Goal: Task Accomplishment & Management: Complete application form

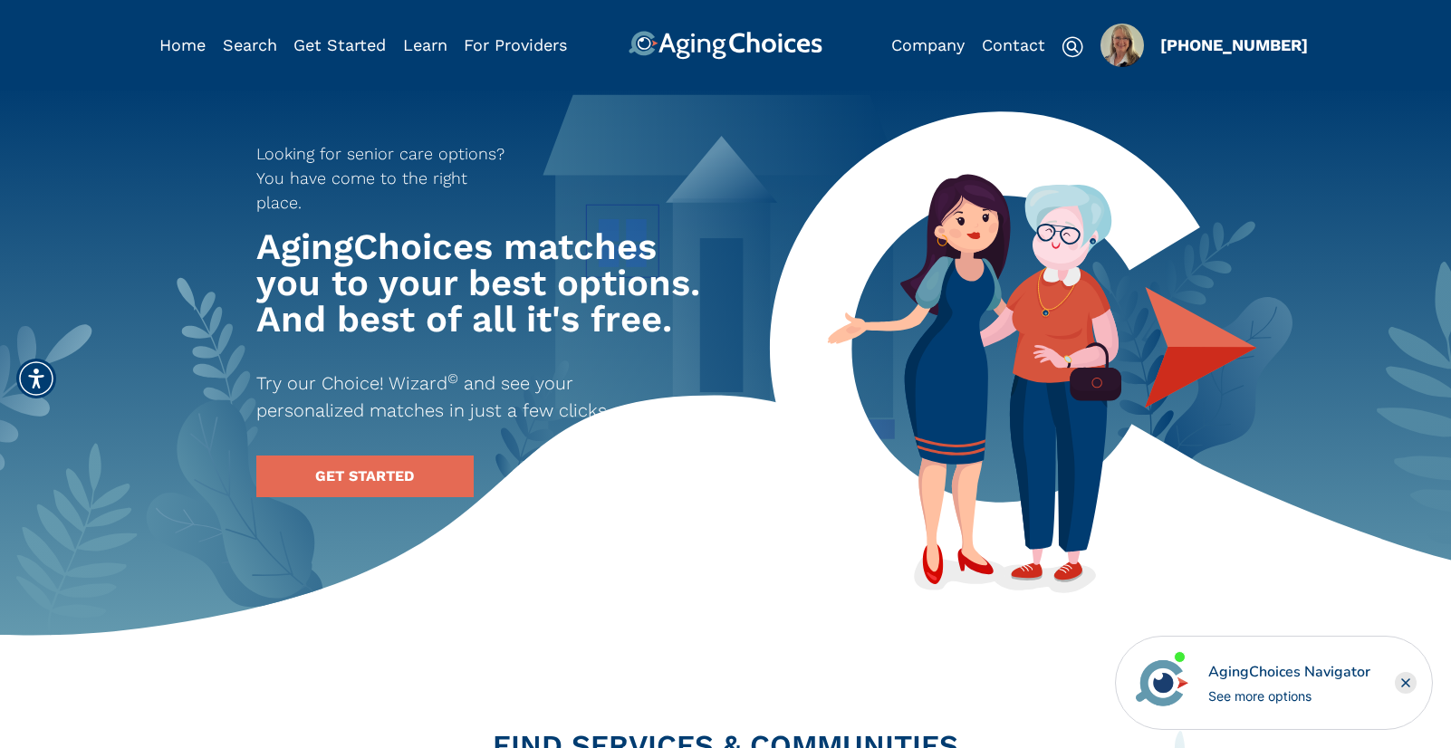
click at [1131, 53] on img "Popover trigger" at bounding box center [1121, 45] width 43 height 43
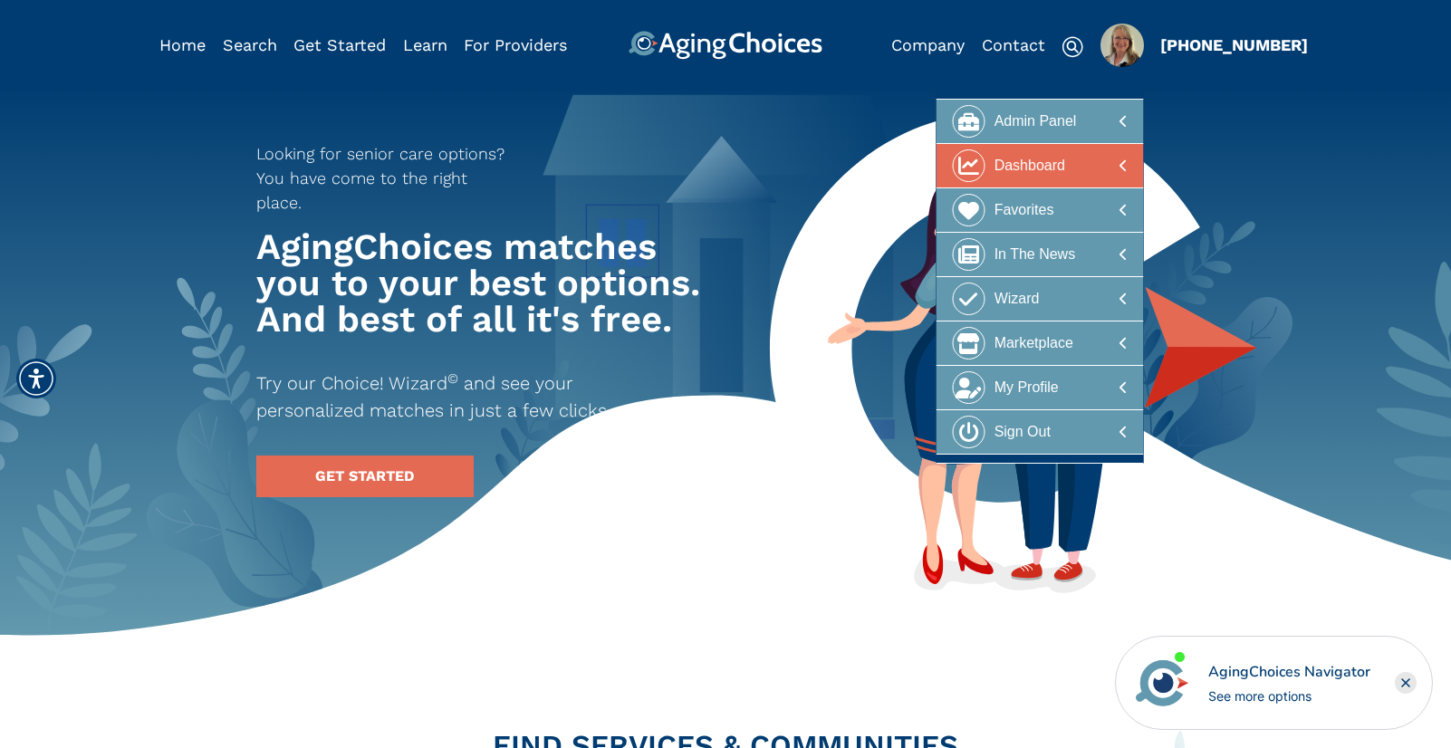
click at [1069, 159] on div at bounding box center [1040, 166] width 176 height 34
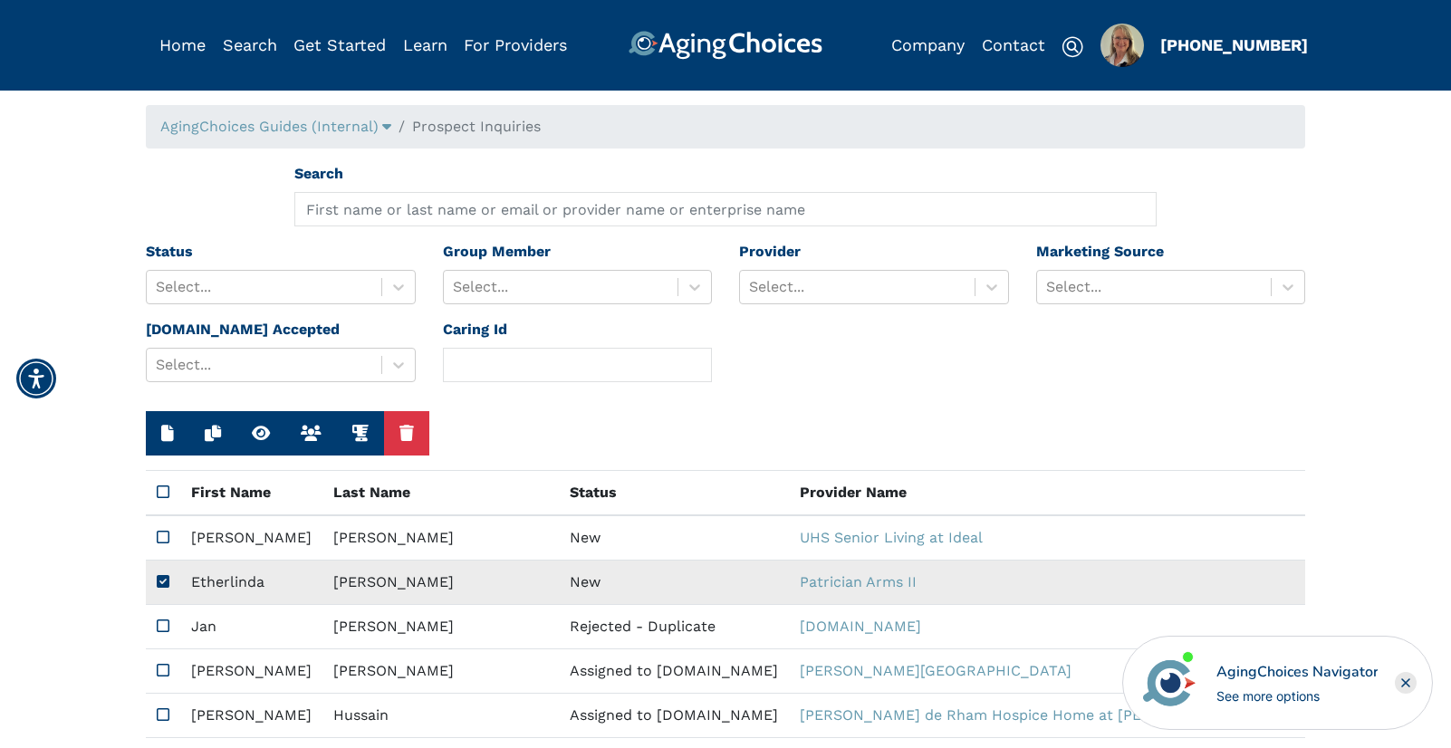
click at [559, 574] on td "New" at bounding box center [674, 583] width 230 height 44
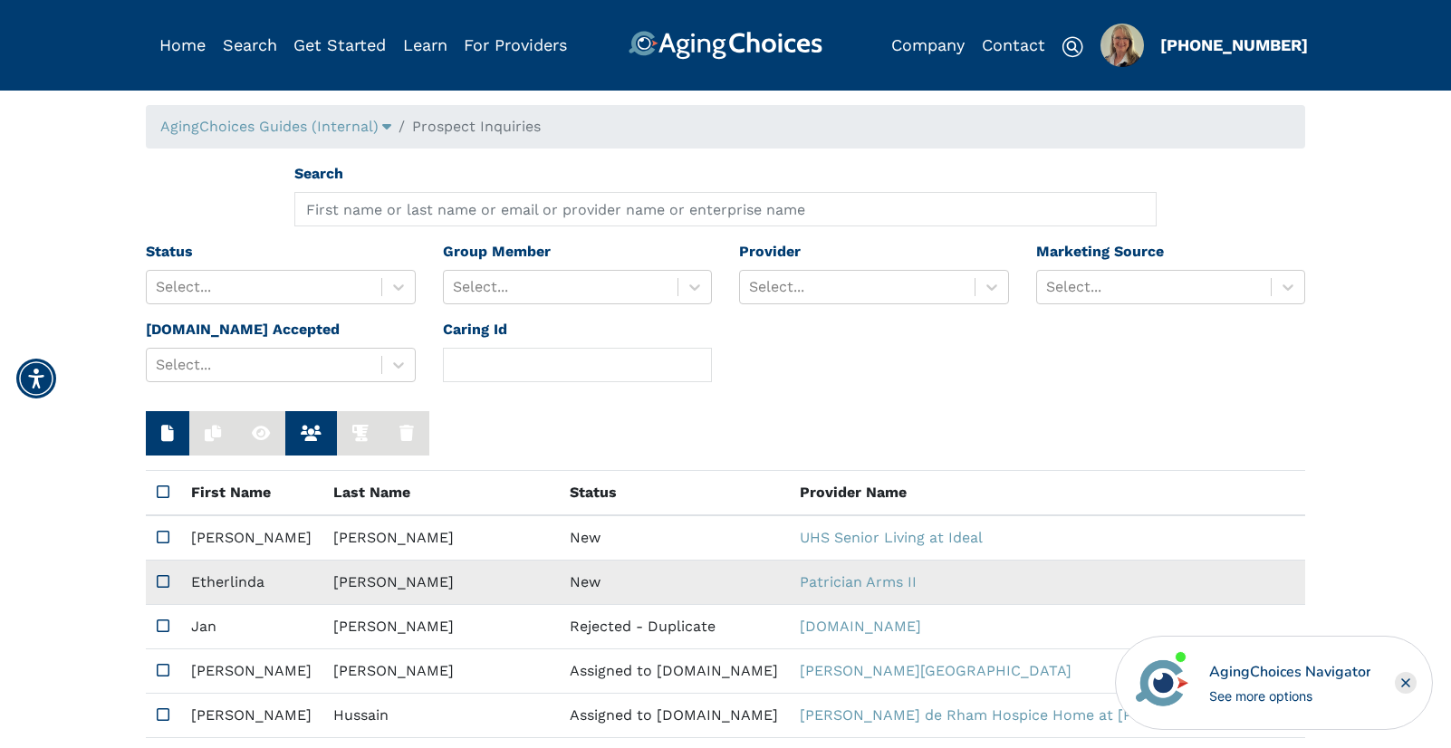
click at [559, 574] on td "New" at bounding box center [674, 583] width 230 height 44
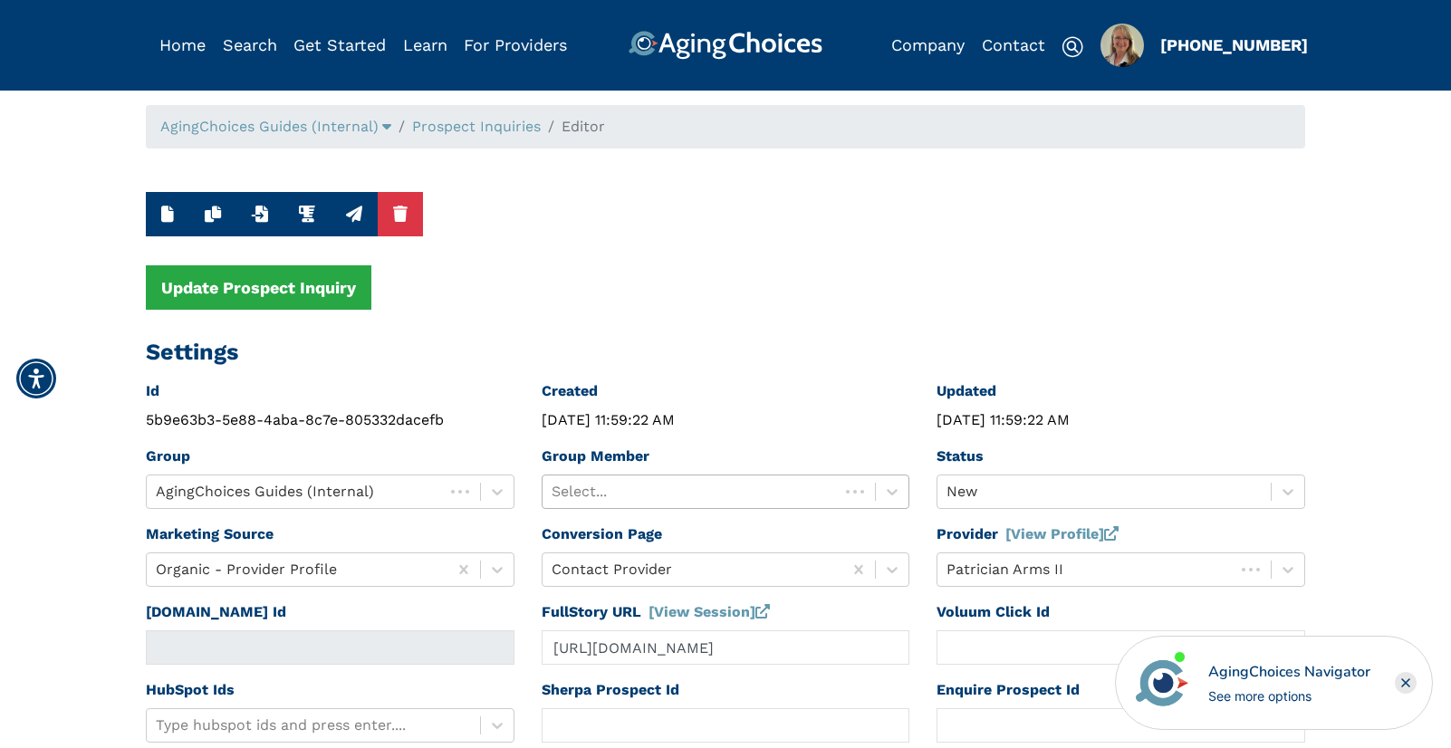
click at [595, 486] on div at bounding box center [691, 491] width 279 height 25
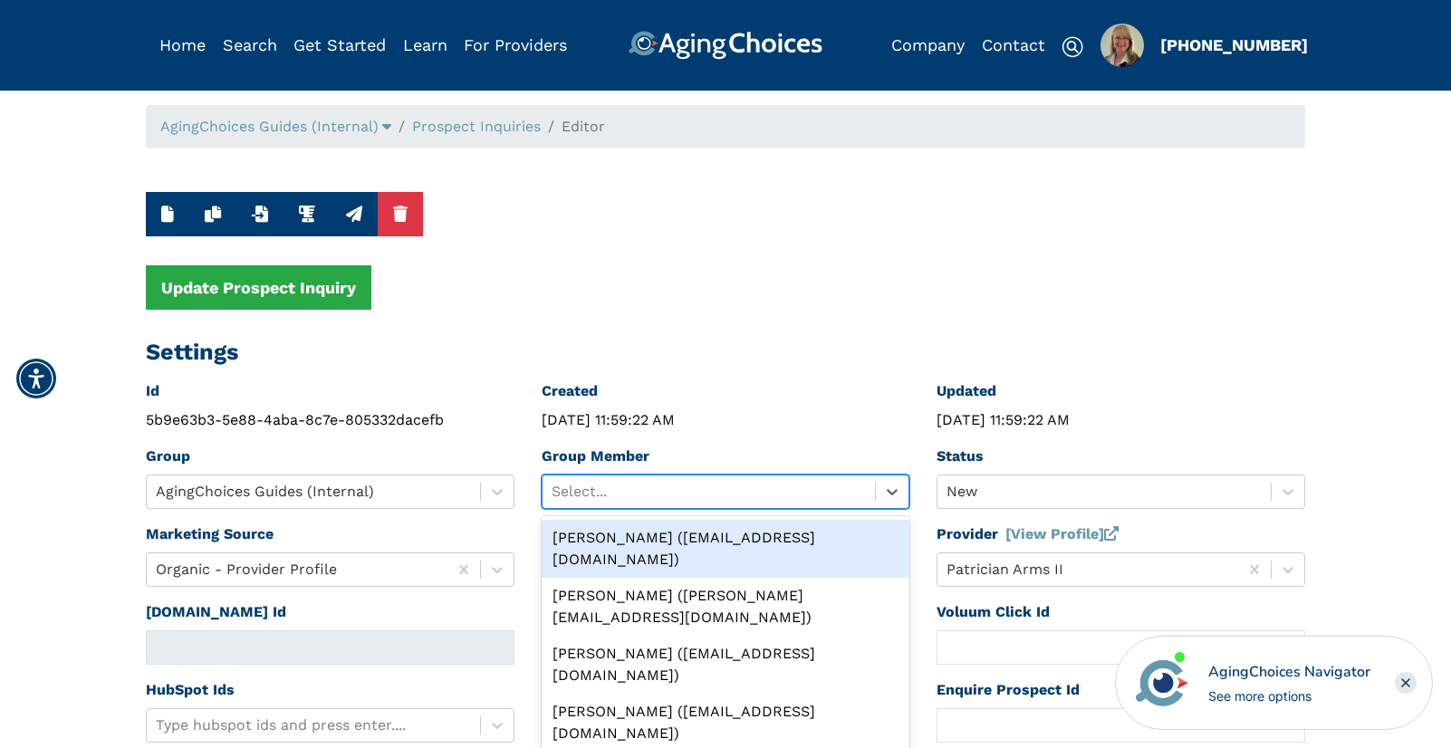
click at [617, 538] on div "Peggy Wilcox (pwilcox@lifestylecx.com)" at bounding box center [726, 549] width 369 height 58
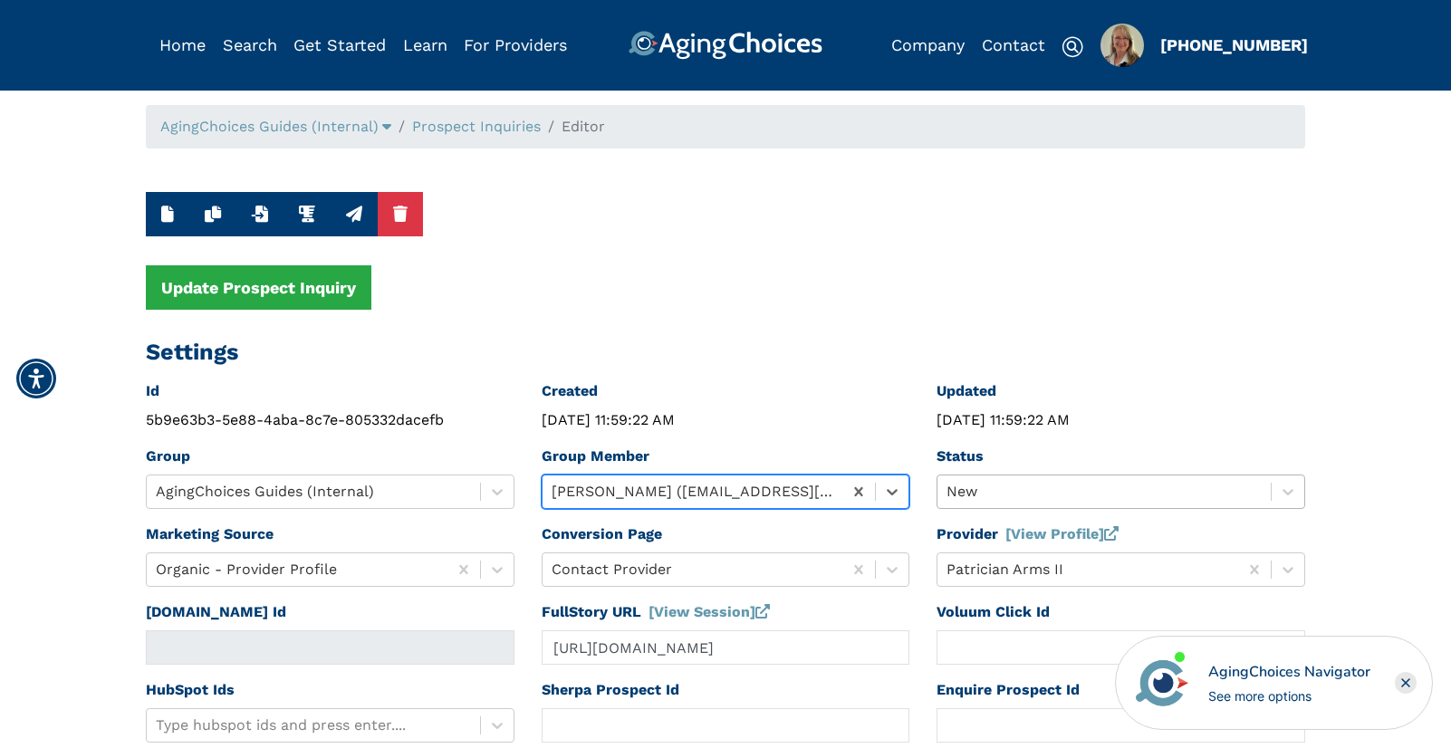
click at [988, 489] on div "New" at bounding box center [1120, 492] width 369 height 34
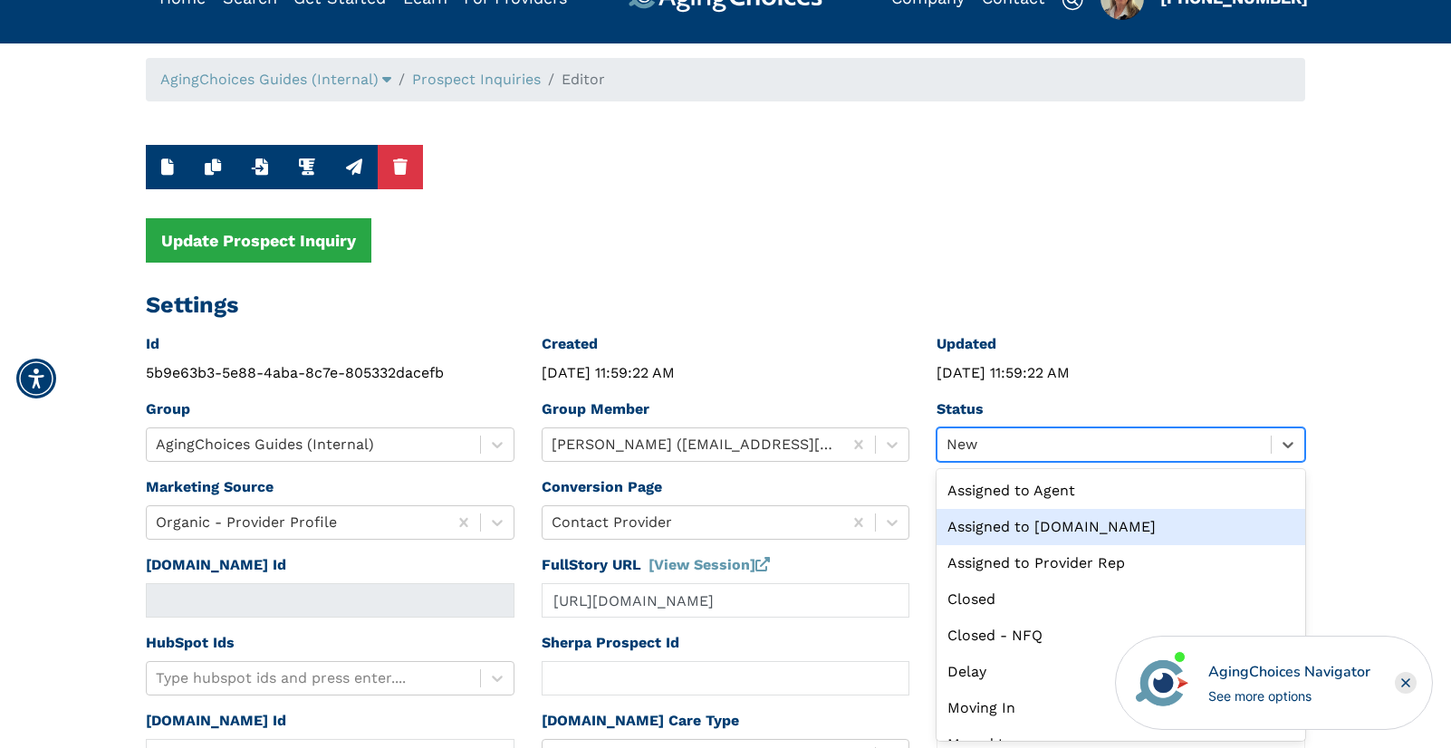
click at [1034, 522] on div "Assigned to Caring.com" at bounding box center [1120, 527] width 369 height 36
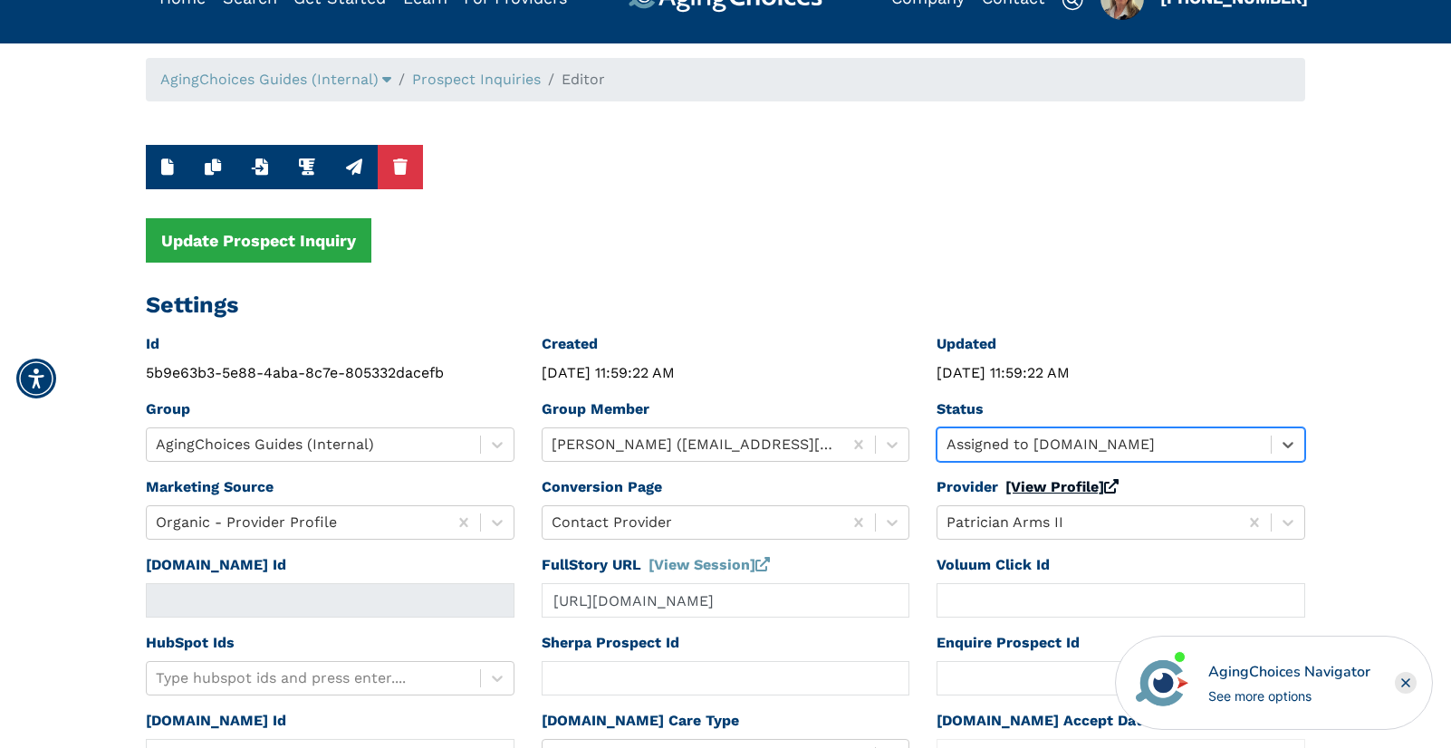
click at [1034, 489] on link "[View Profile]" at bounding box center [1061, 486] width 113 height 17
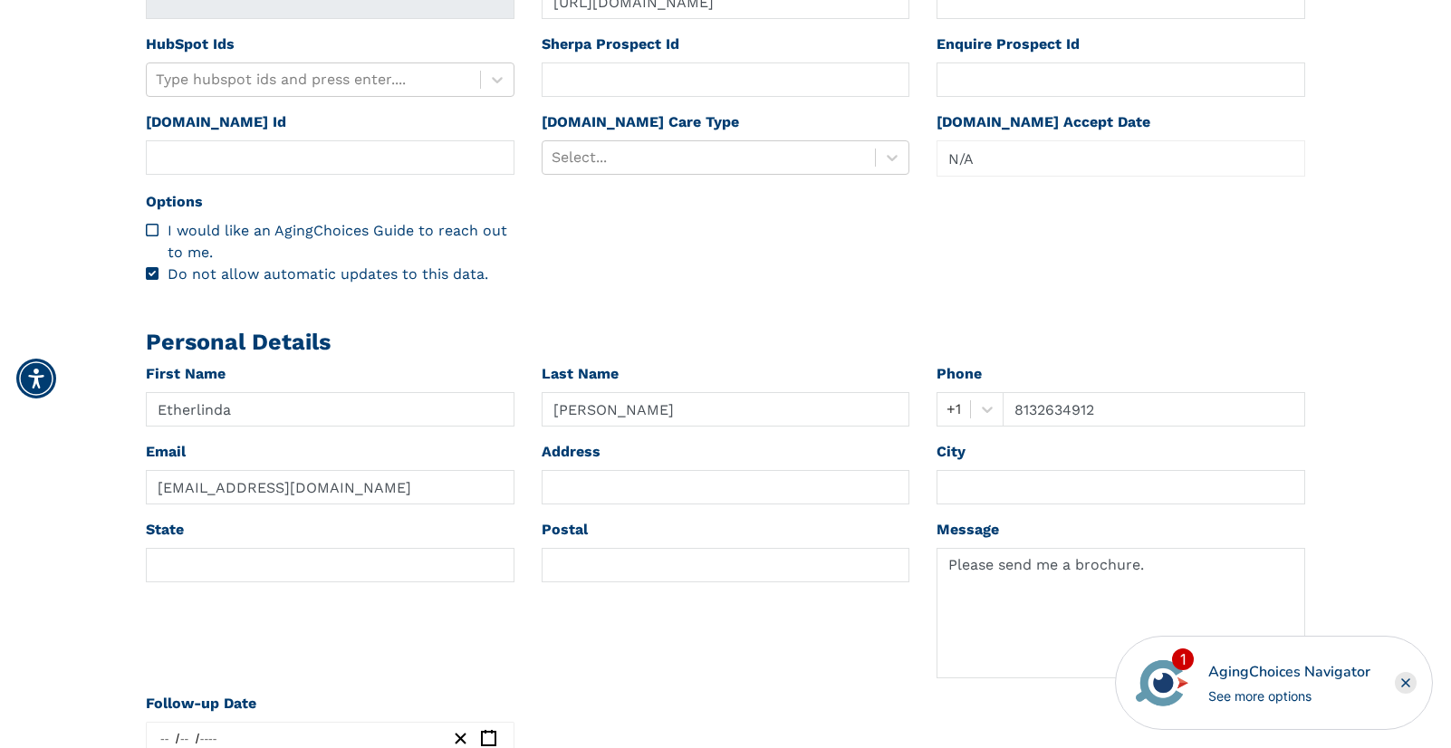
scroll to position [721, 0]
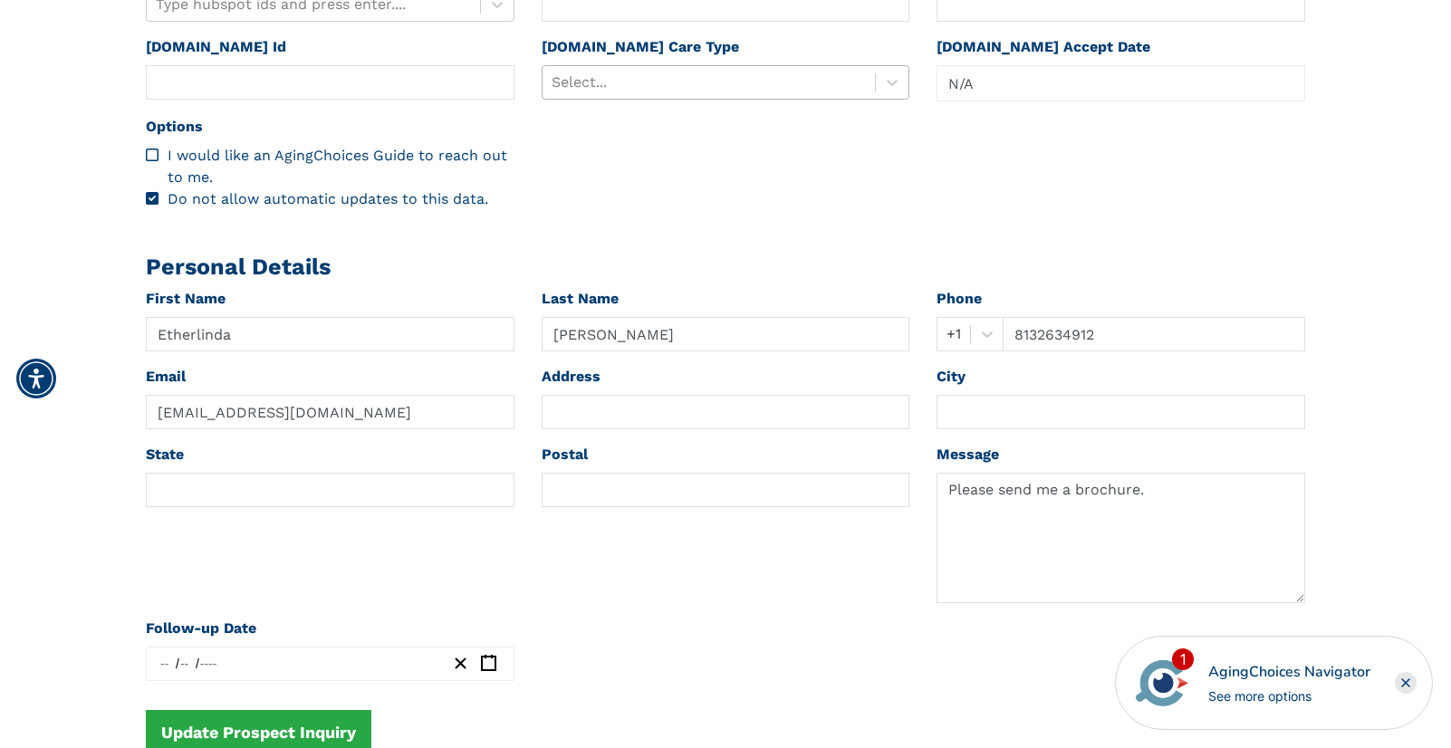
click at [641, 78] on div at bounding box center [709, 82] width 315 height 25
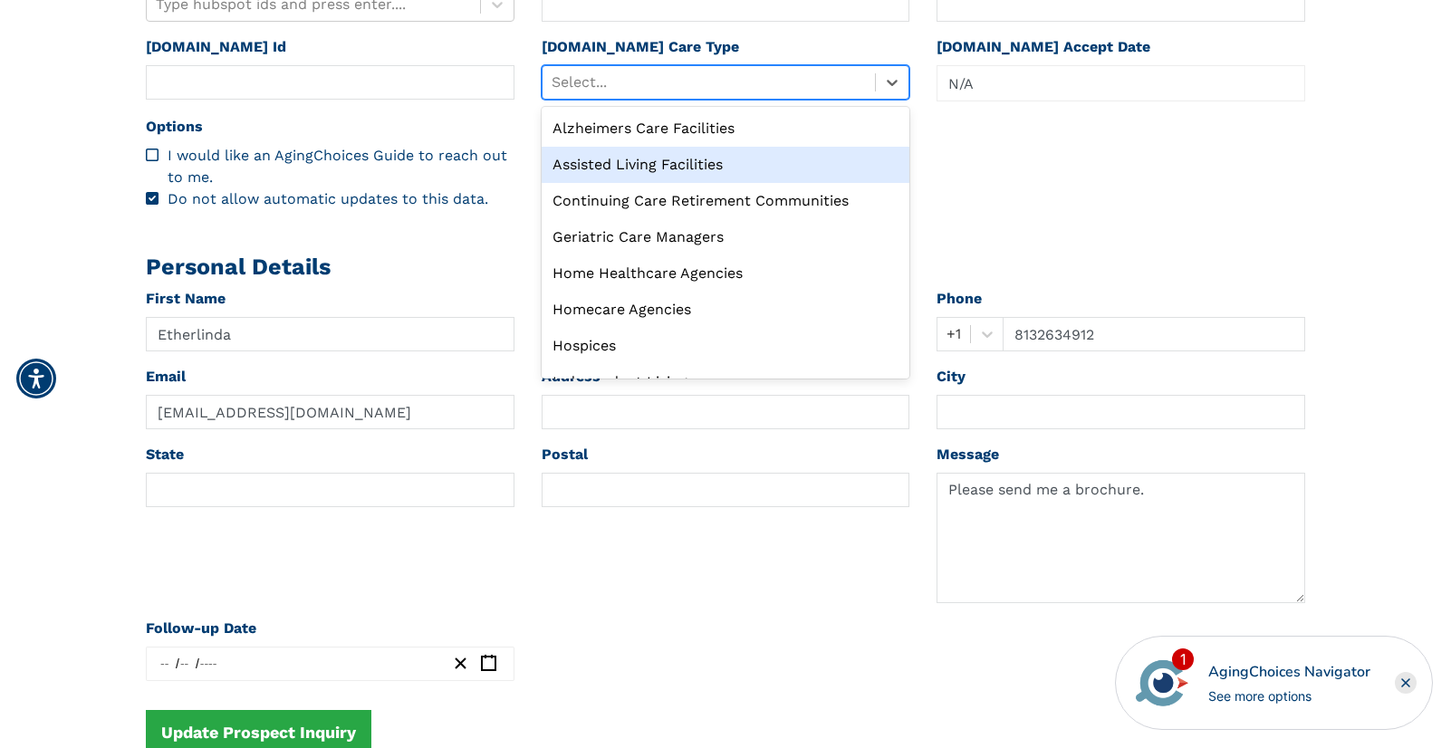
click at [638, 157] on div "Assisted Living Facilities" at bounding box center [726, 165] width 369 height 36
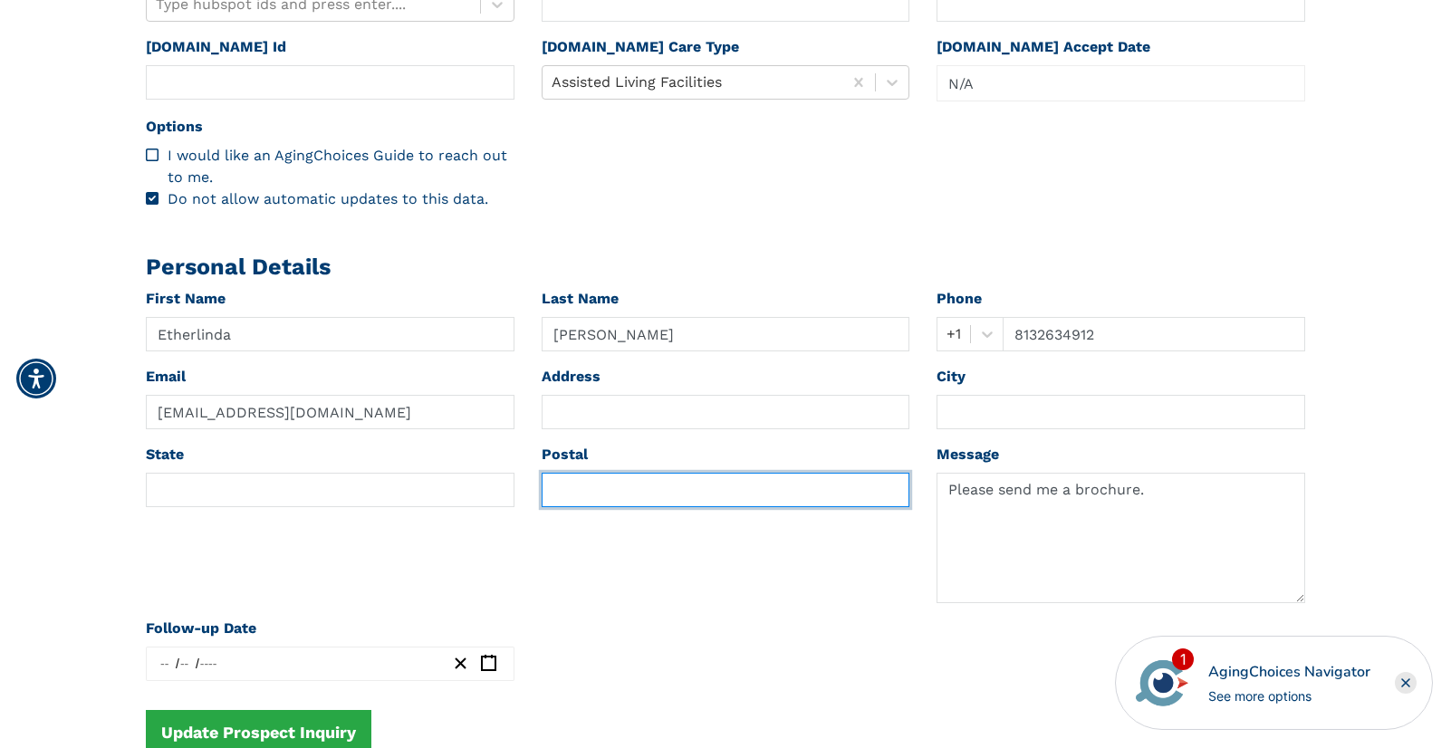
click at [617, 484] on input "text" at bounding box center [726, 490] width 369 height 34
paste input "33611"
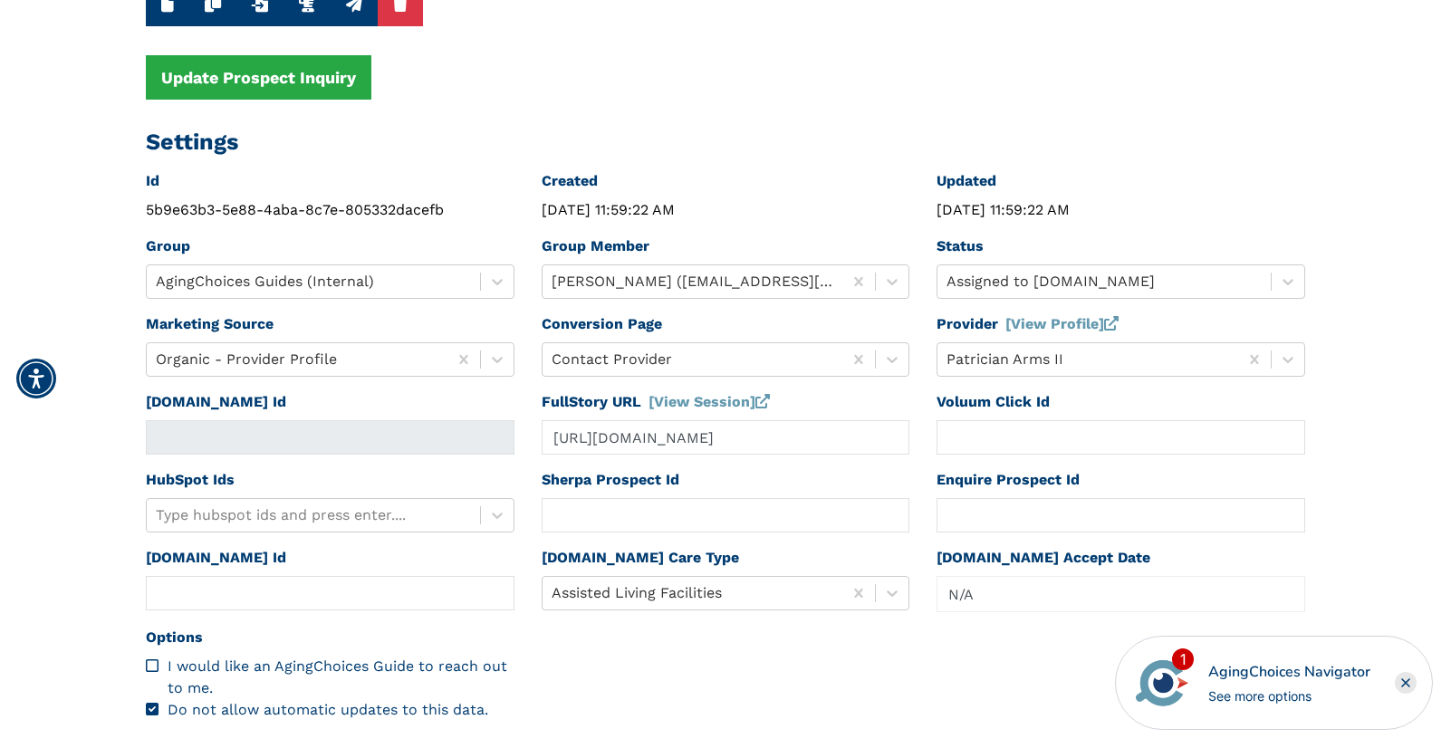
scroll to position [0, 0]
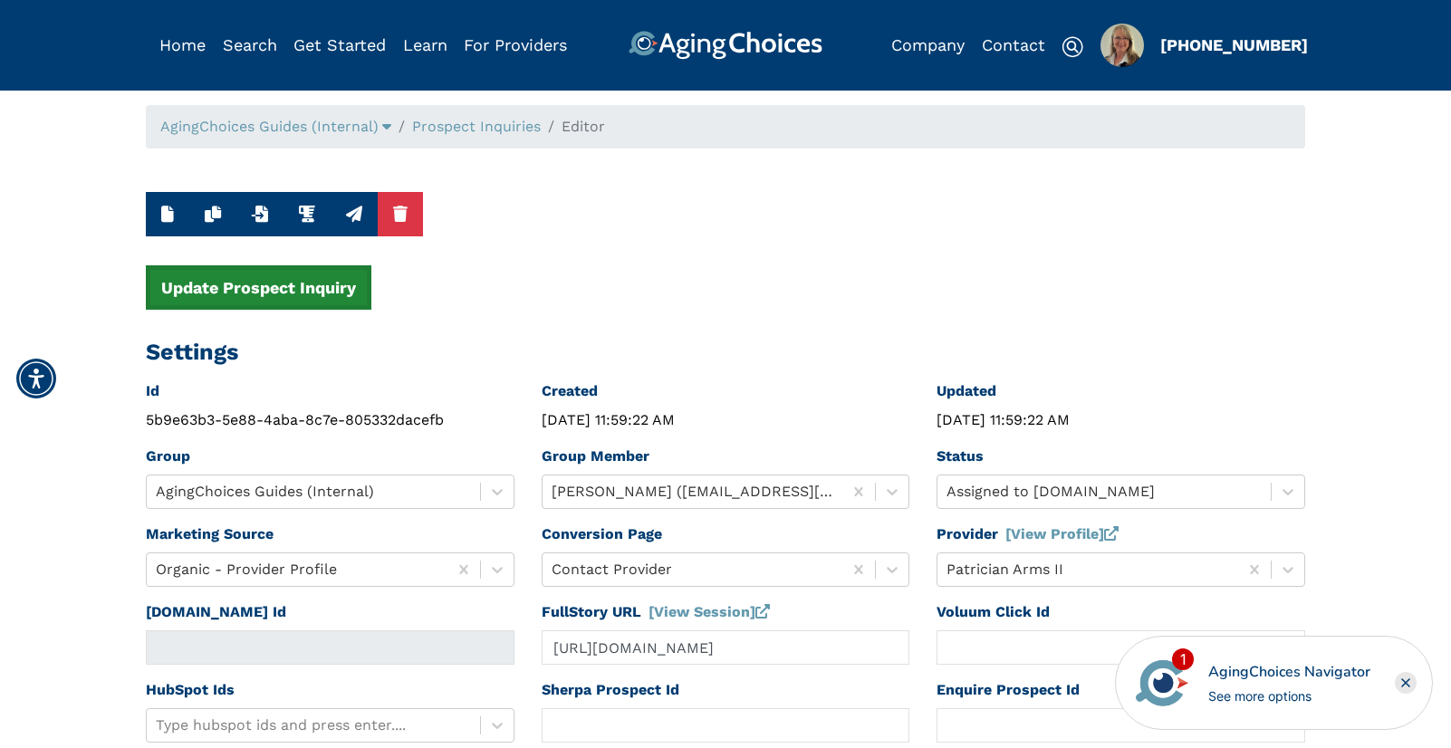
type input "33611"
click at [311, 291] on button "Update Prospect Inquiry" at bounding box center [258, 287] width 225 height 44
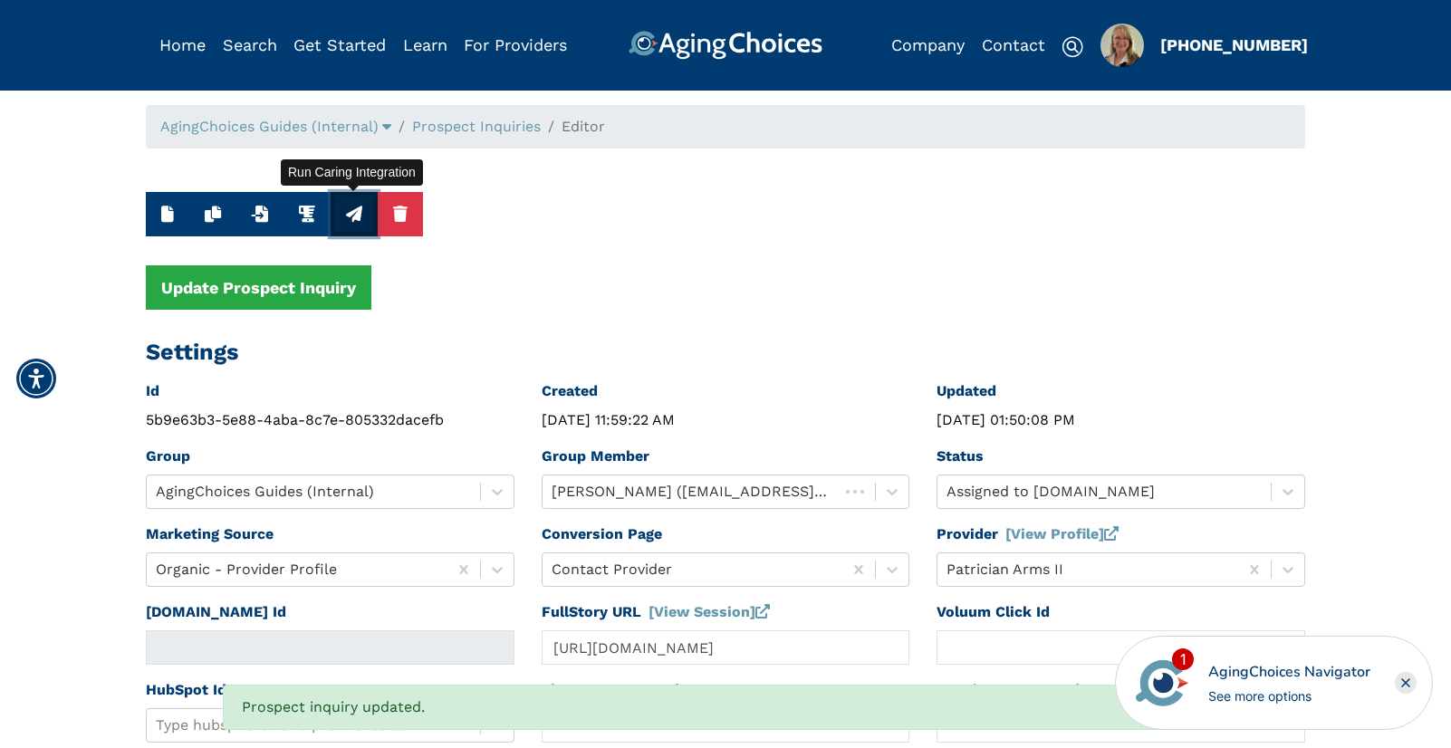
click at [353, 209] on icon "button" at bounding box center [354, 214] width 16 height 16
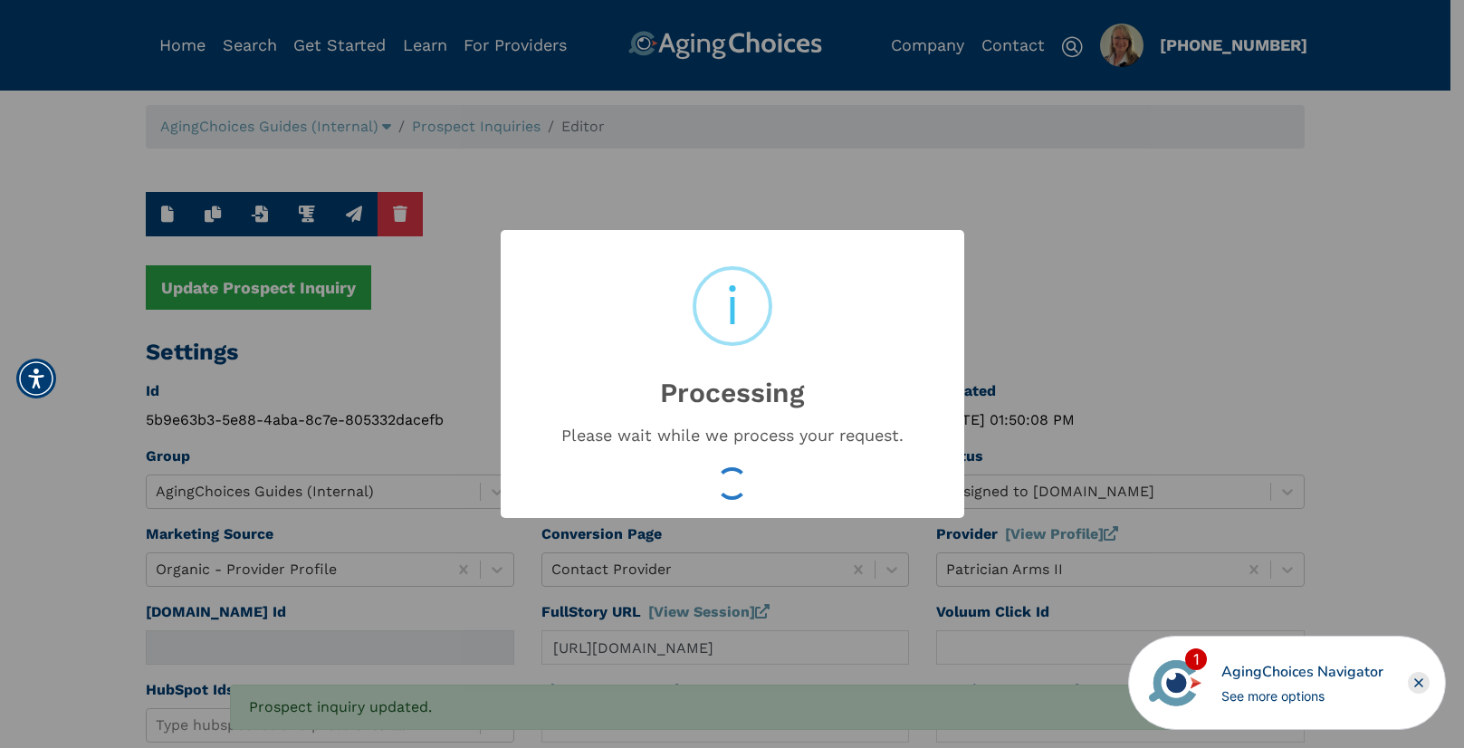
type input "16553832"
type input "Aug 22, 2025 01:50:10 PM"
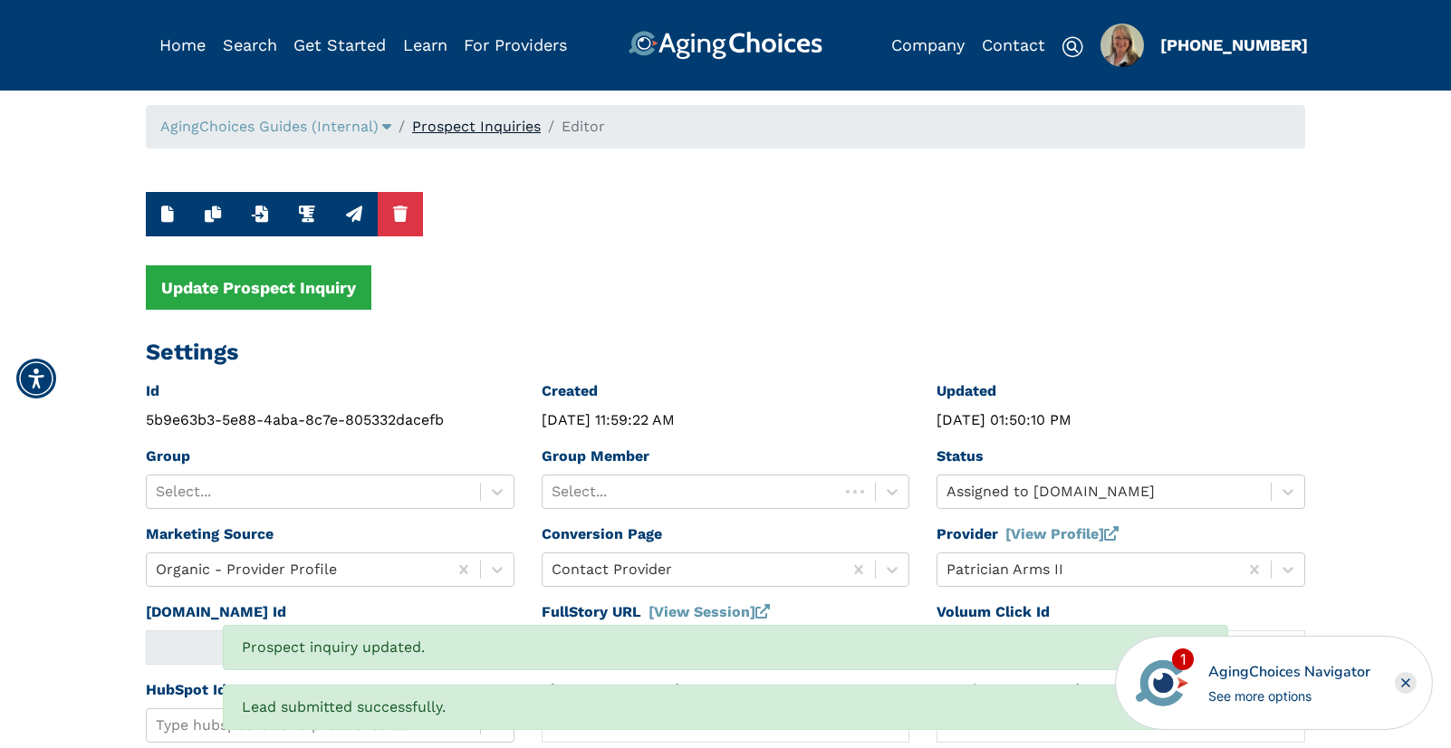
click at [497, 131] on link "Prospect Inquiries" at bounding box center [476, 126] width 129 height 17
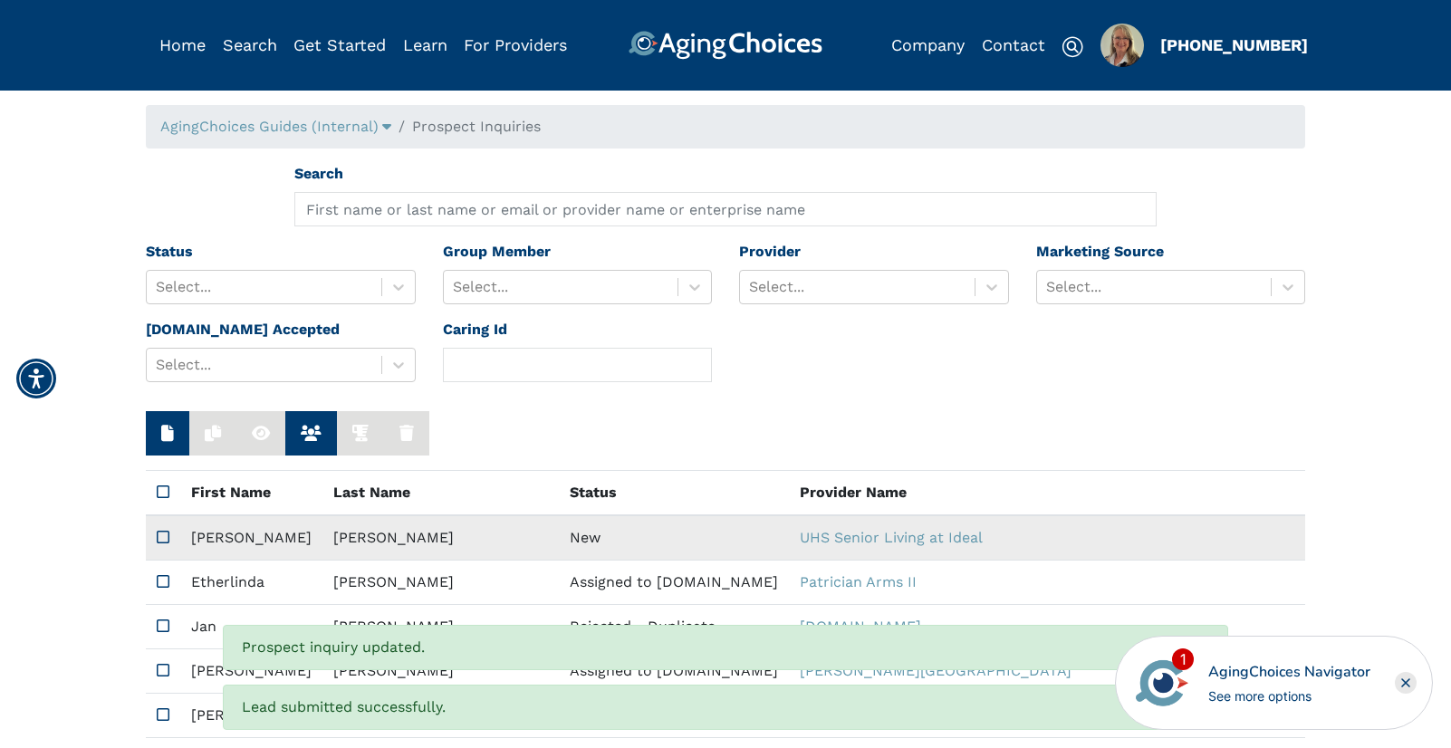
click at [559, 537] on td "New" at bounding box center [674, 537] width 230 height 45
type input "https://app.fullstory.com/ui/KWY46/session/853798db-ab5a-49d1-b5d8-f95ccf5d1b21…"
type input "N/A"
type input "Jennifer"
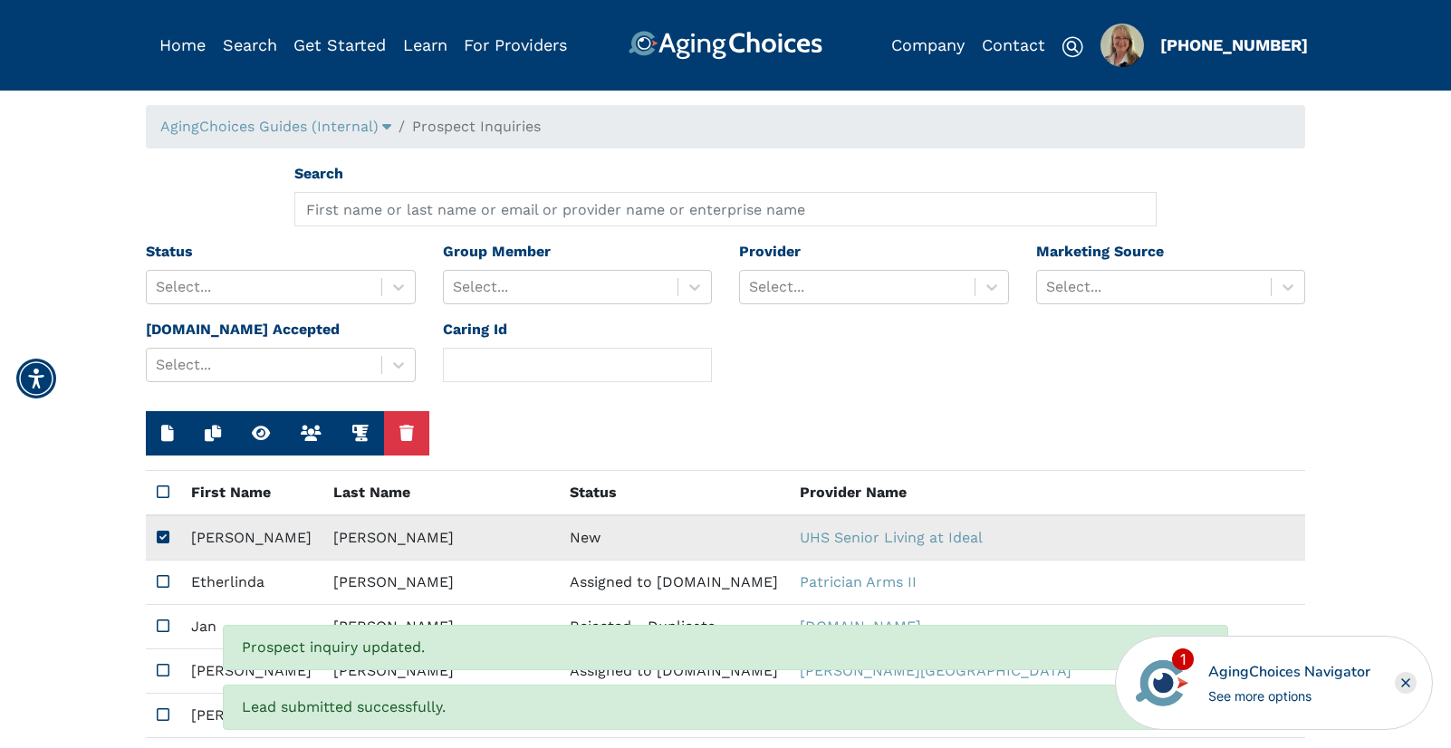
type input "Betts"
type input "9728810911"
type input "jenniferbetts90@gmail.com"
type textarea "Please contact me with your pricing."
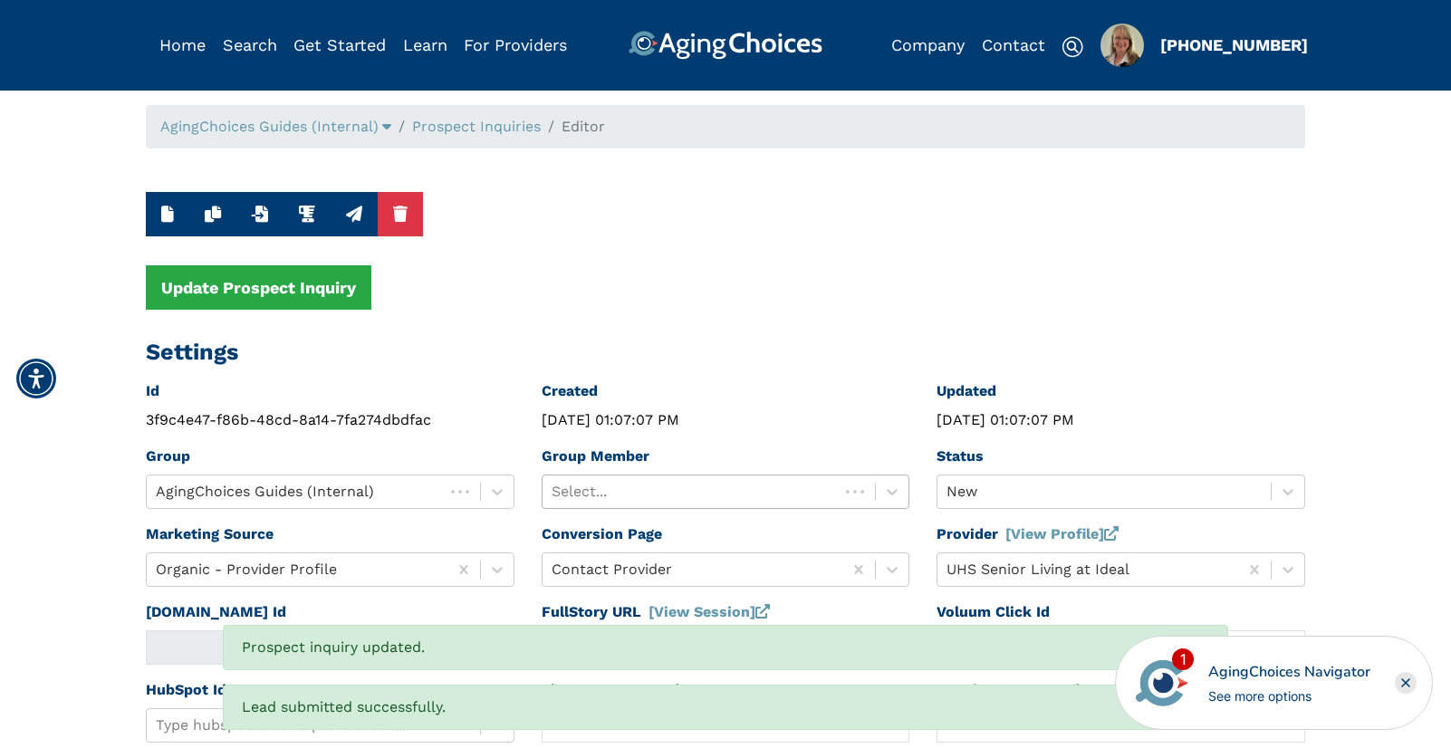
click at [668, 494] on div at bounding box center [691, 491] width 279 height 25
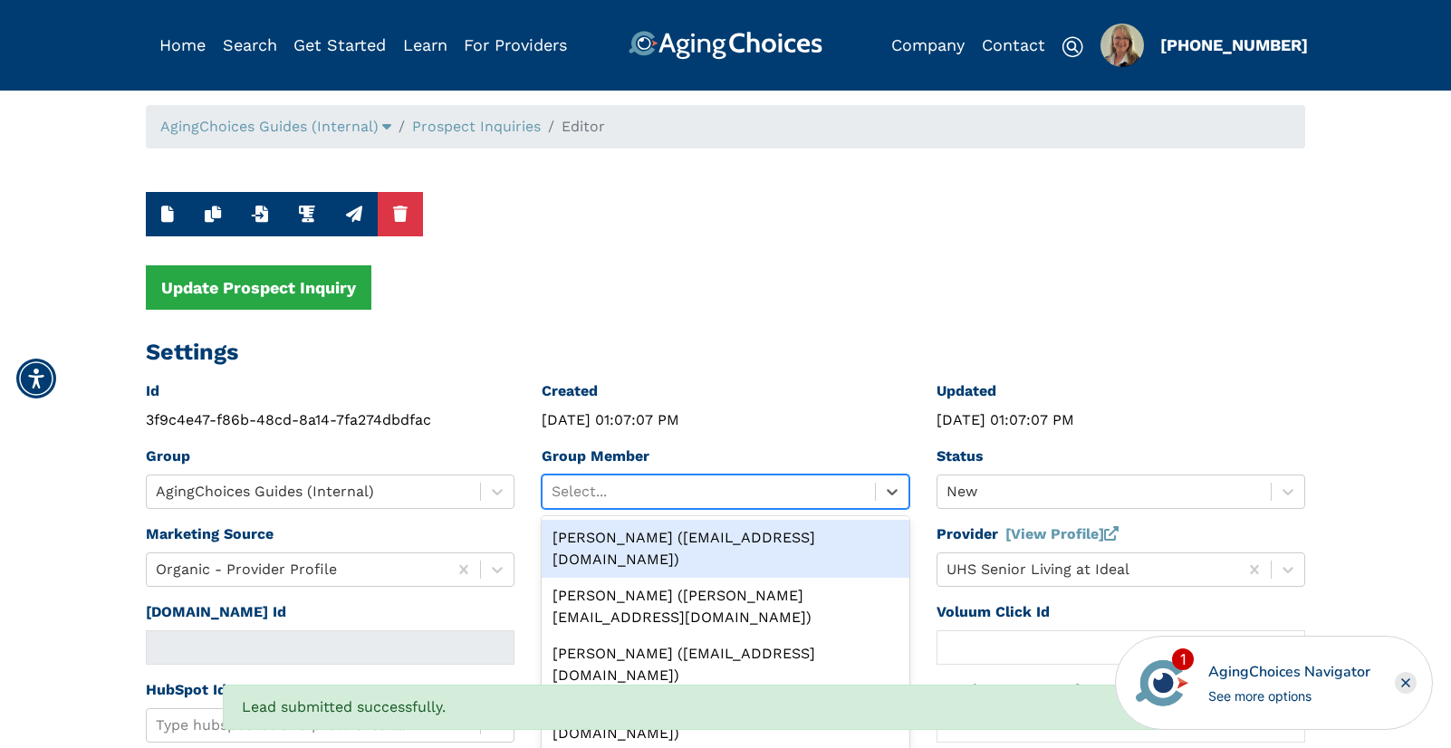
click at [669, 536] on div "Peggy Wilcox (pwilcox@lifestylecx.com)" at bounding box center [726, 549] width 369 height 58
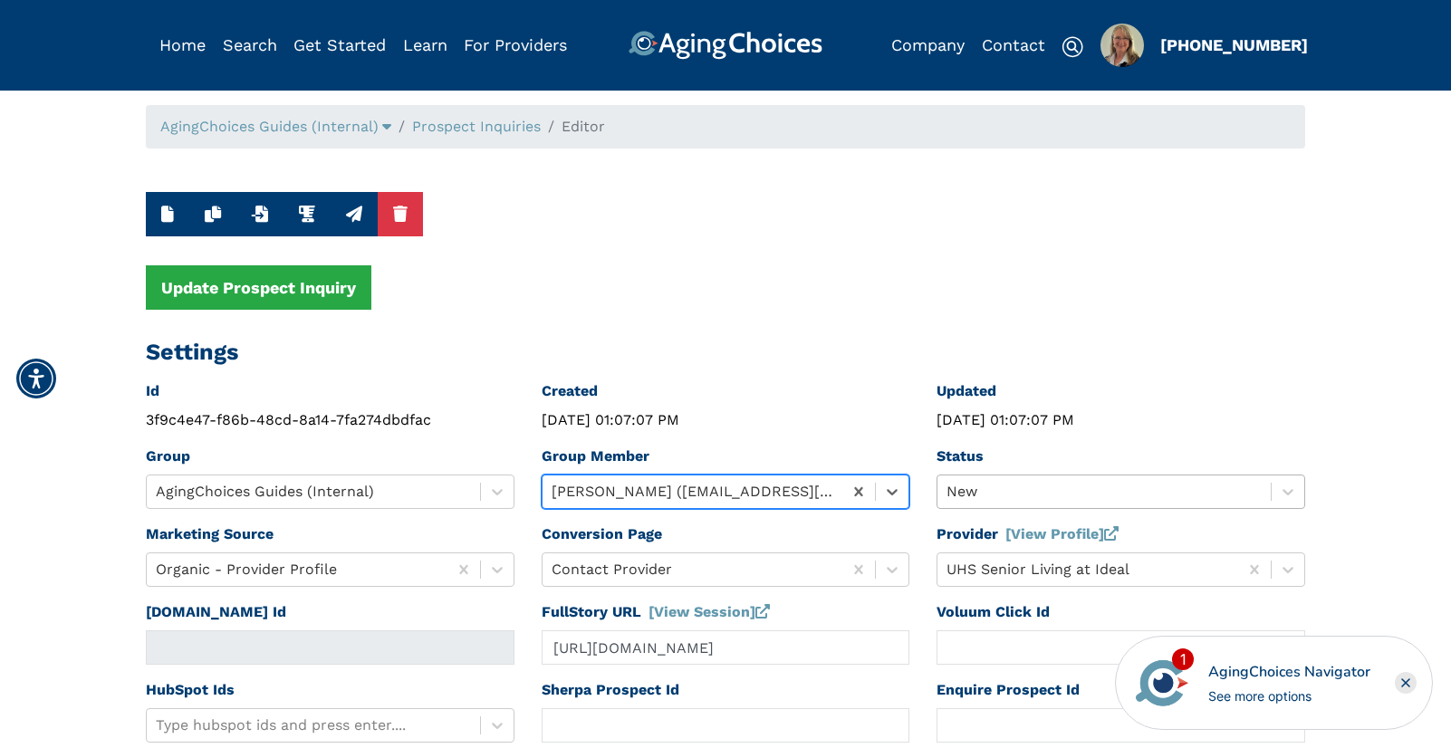
click at [1014, 492] on div "New" at bounding box center [1120, 492] width 369 height 34
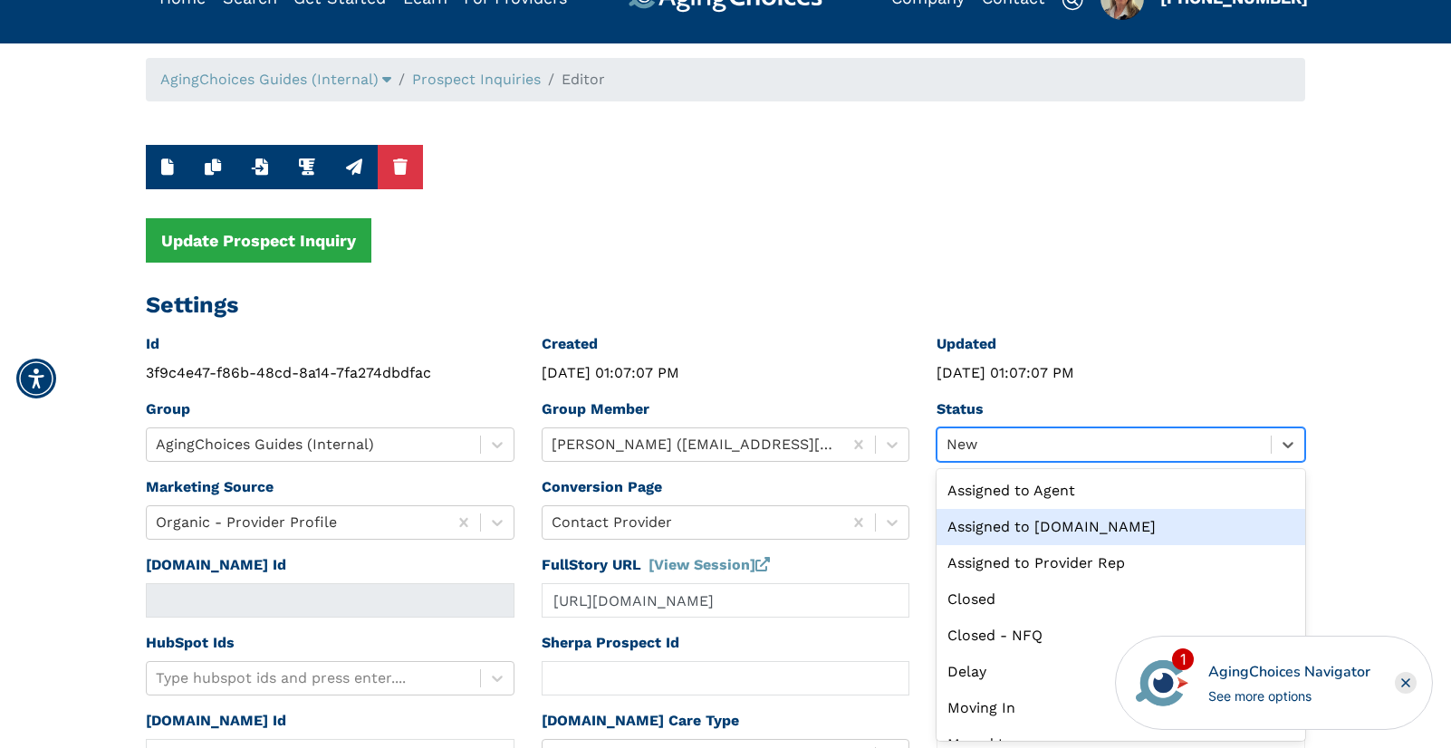
click at [1034, 526] on div "Assigned to Caring.com" at bounding box center [1120, 527] width 369 height 36
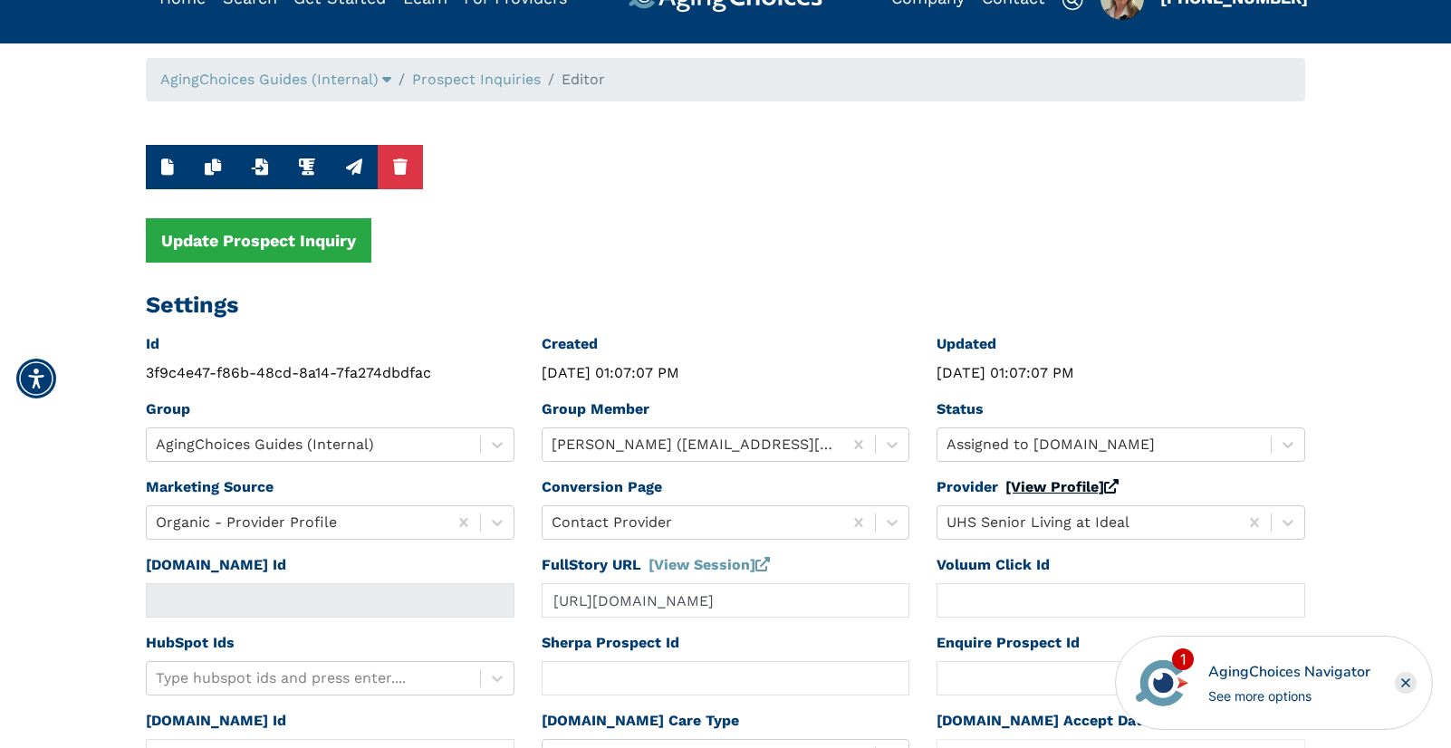
click at [1034, 488] on link "[View Profile]" at bounding box center [1061, 486] width 113 height 17
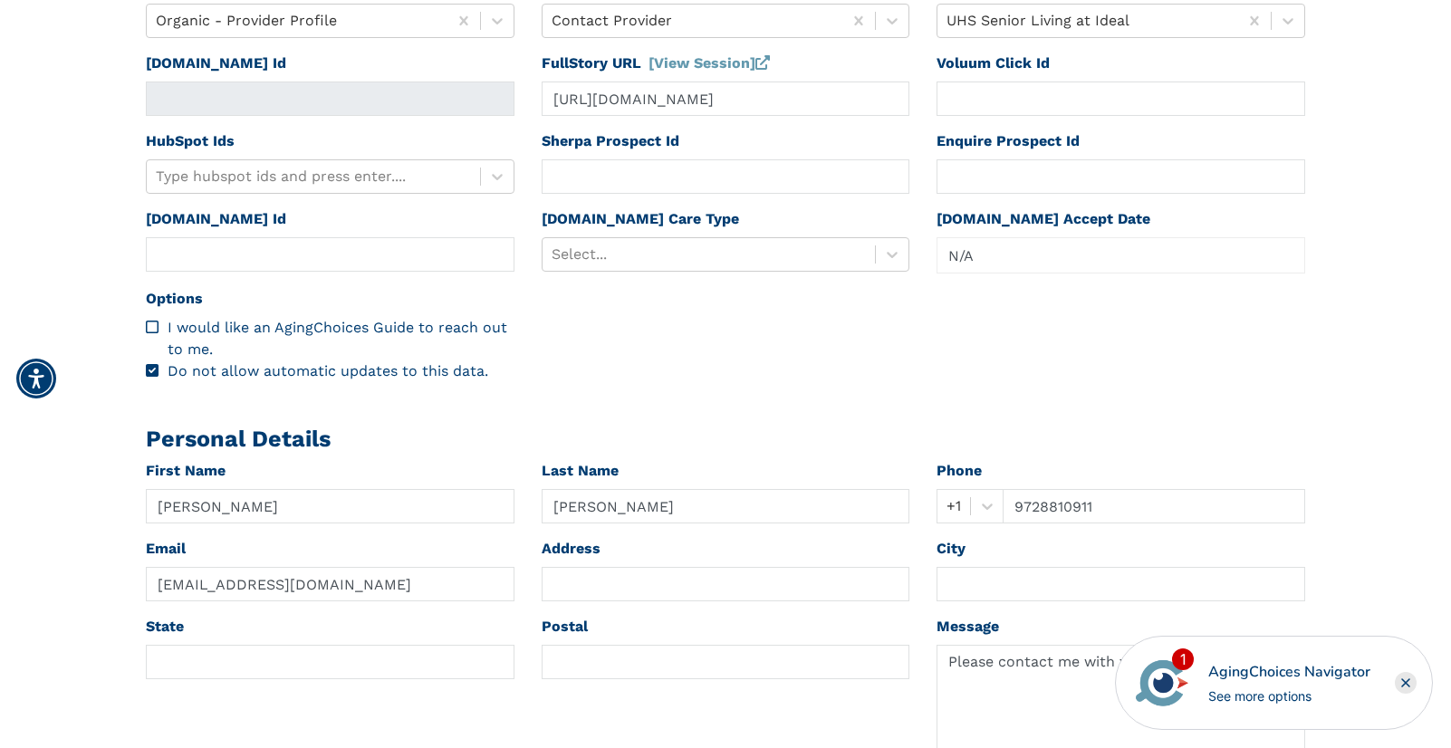
scroll to position [573, 0]
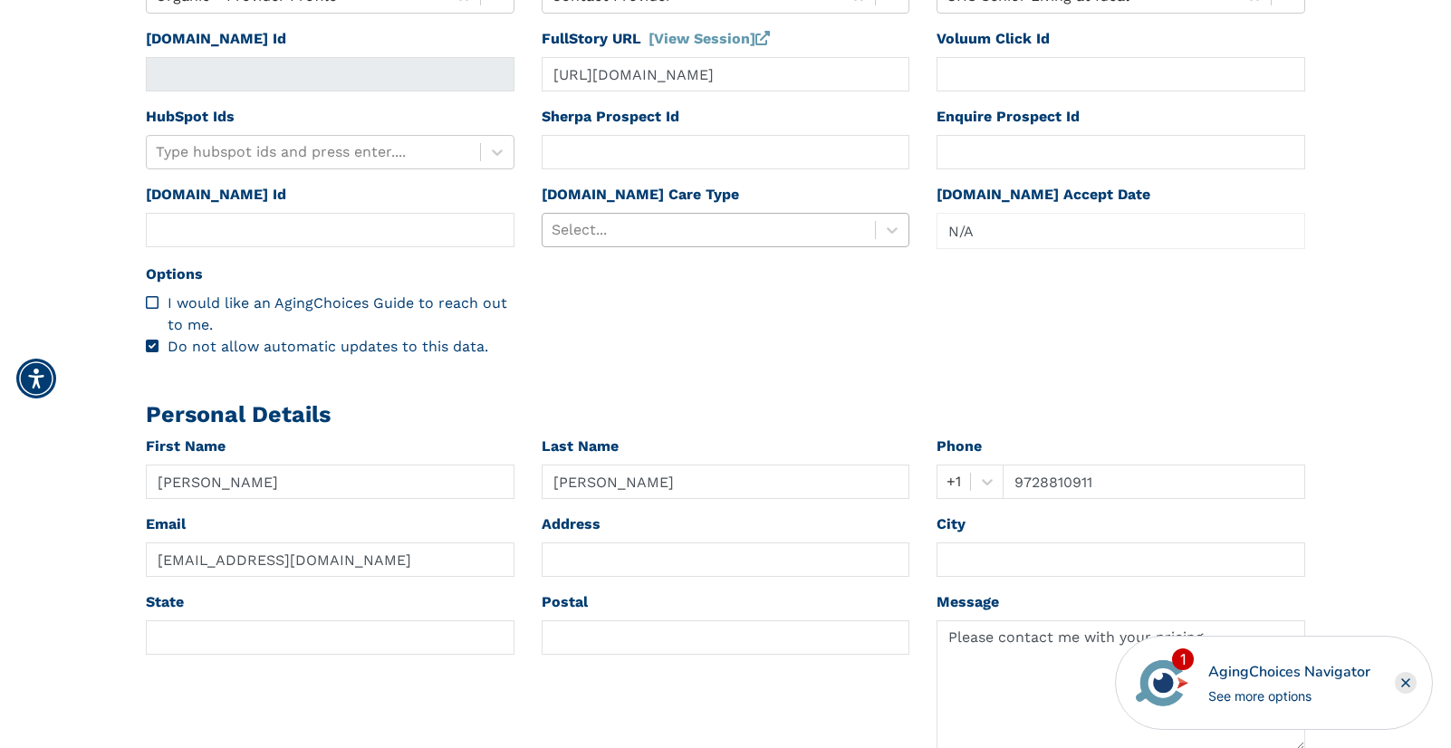
click at [706, 227] on div at bounding box center [709, 229] width 315 height 25
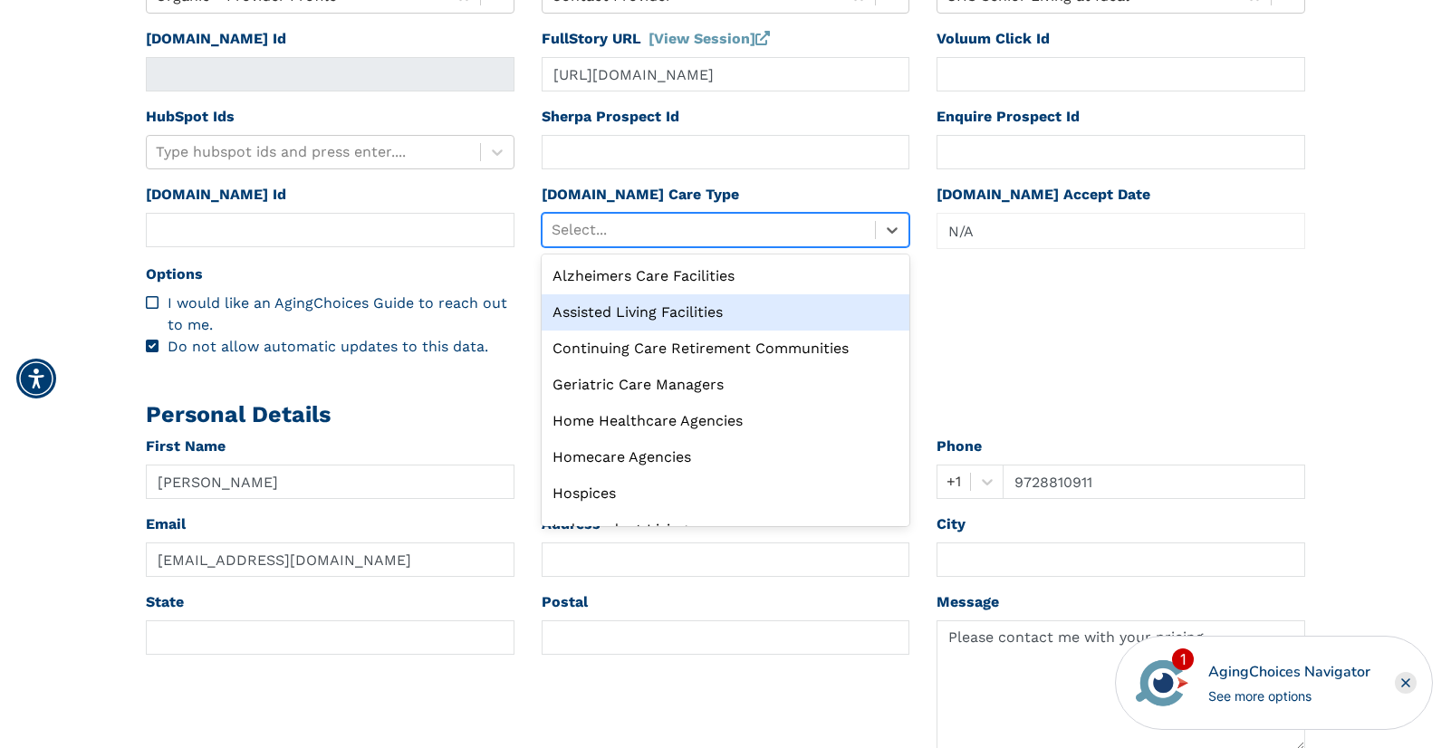
click at [675, 308] on div "Assisted Living Facilities" at bounding box center [726, 312] width 369 height 36
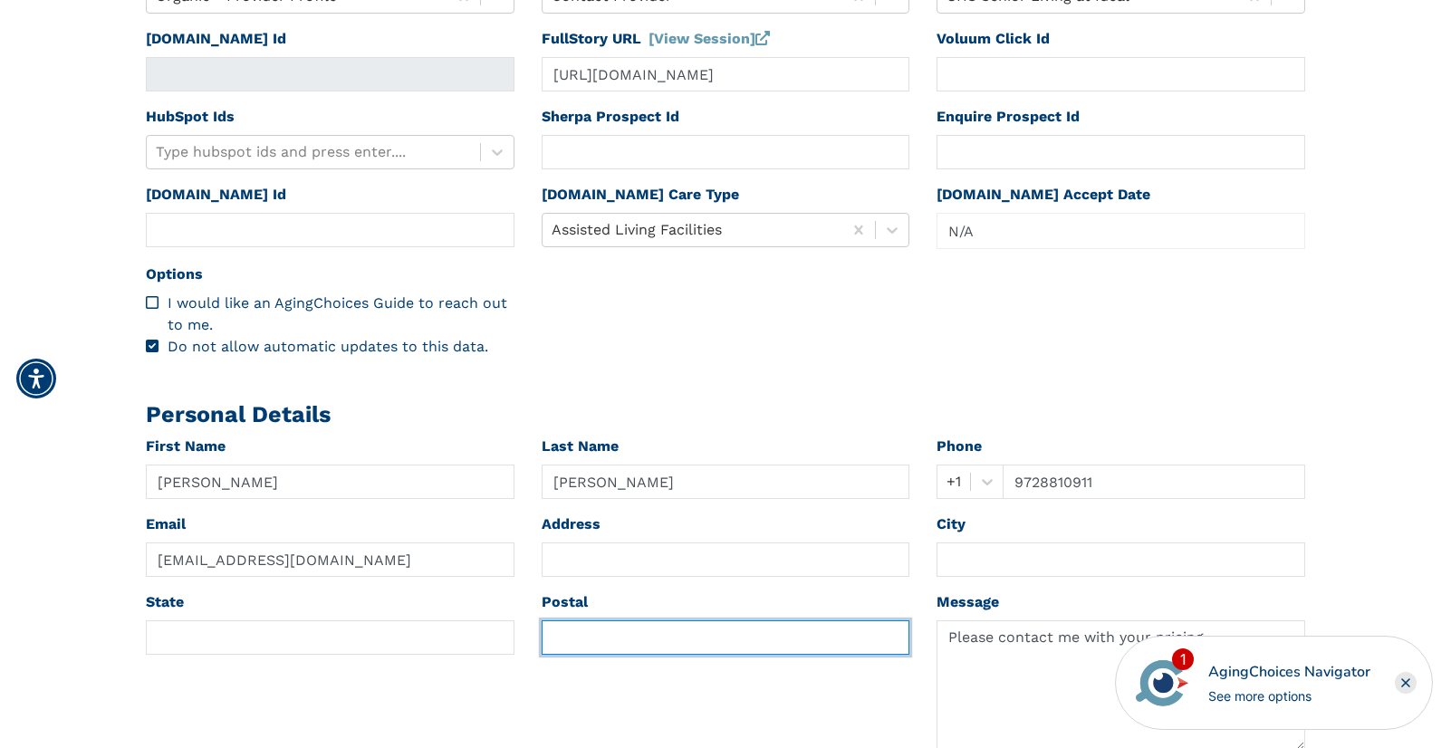
click at [559, 642] on input "text" at bounding box center [726, 637] width 369 height 34
paste input "13760"
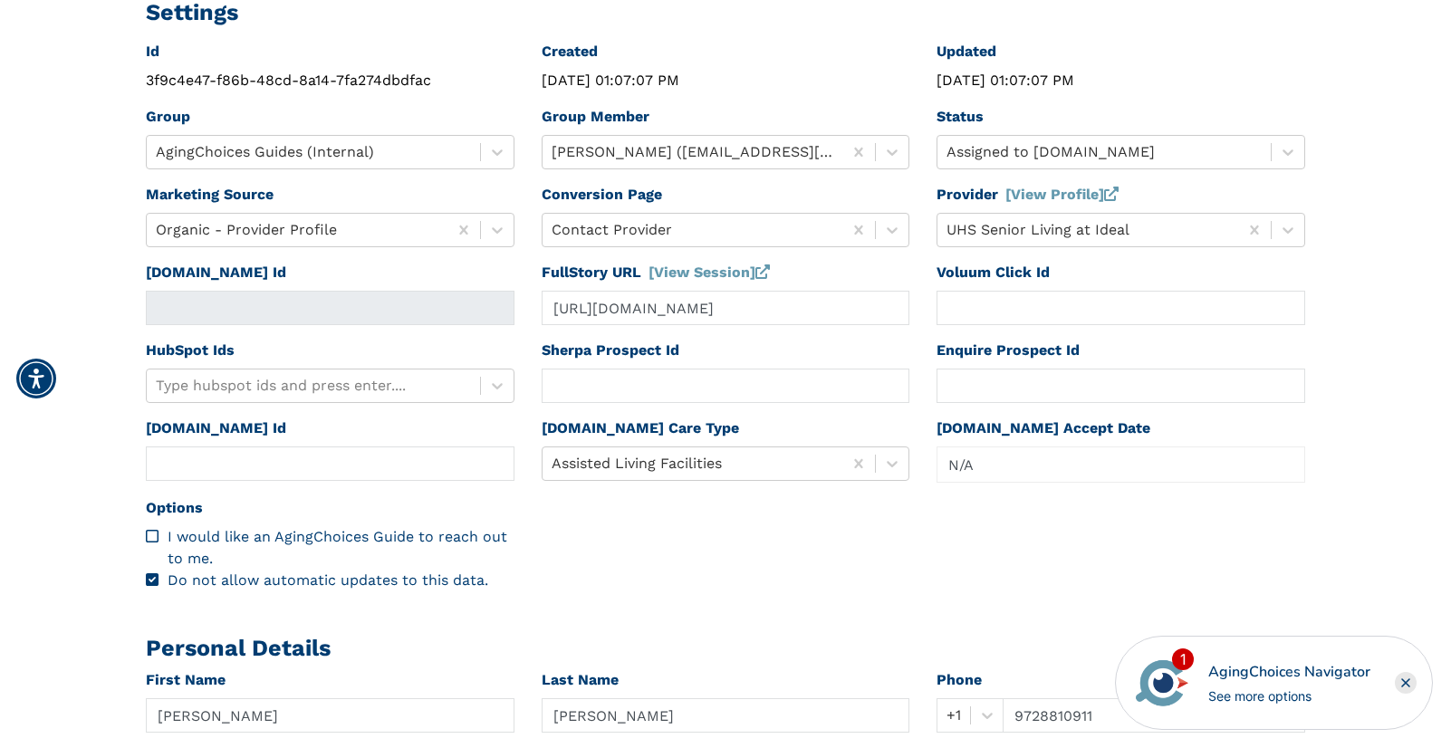
scroll to position [0, 0]
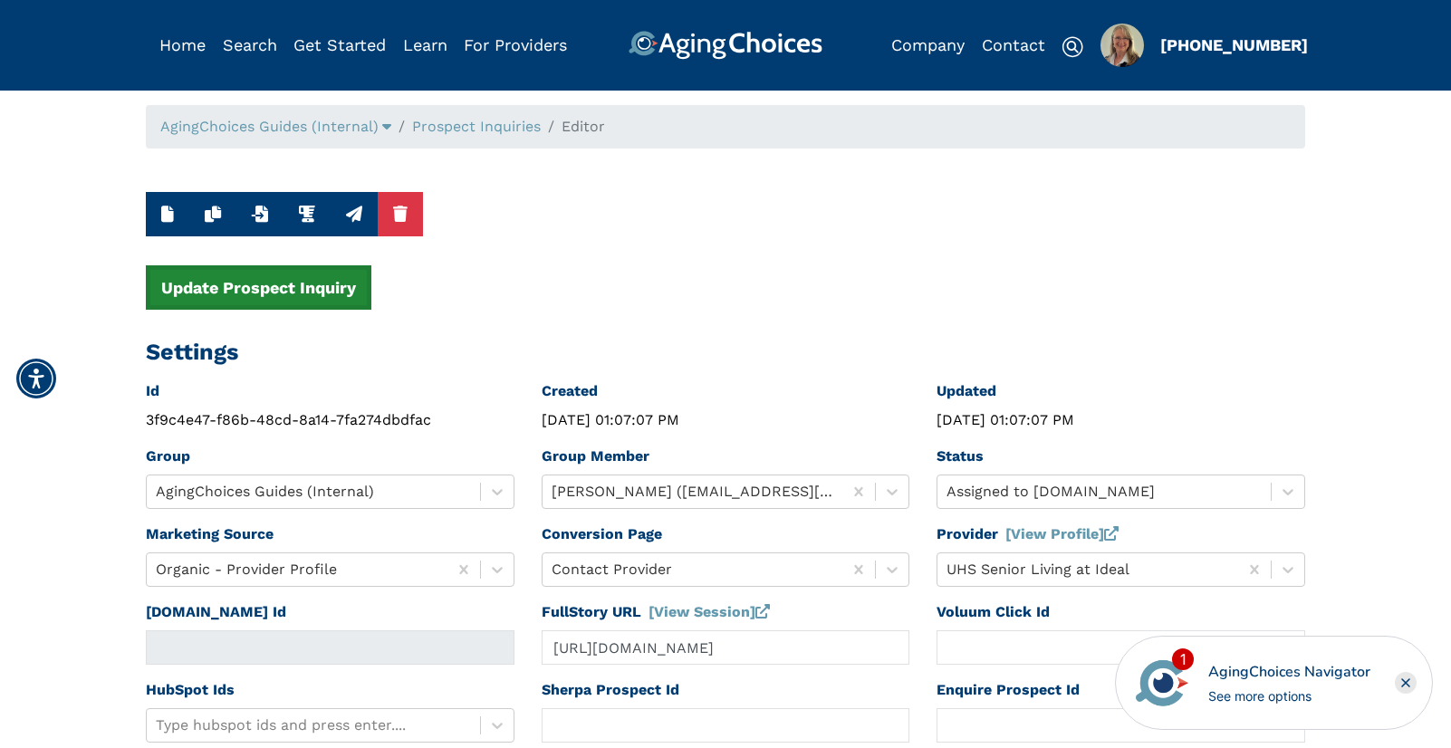
type input "13760"
click at [320, 285] on button "Update Prospect Inquiry" at bounding box center [258, 287] width 225 height 44
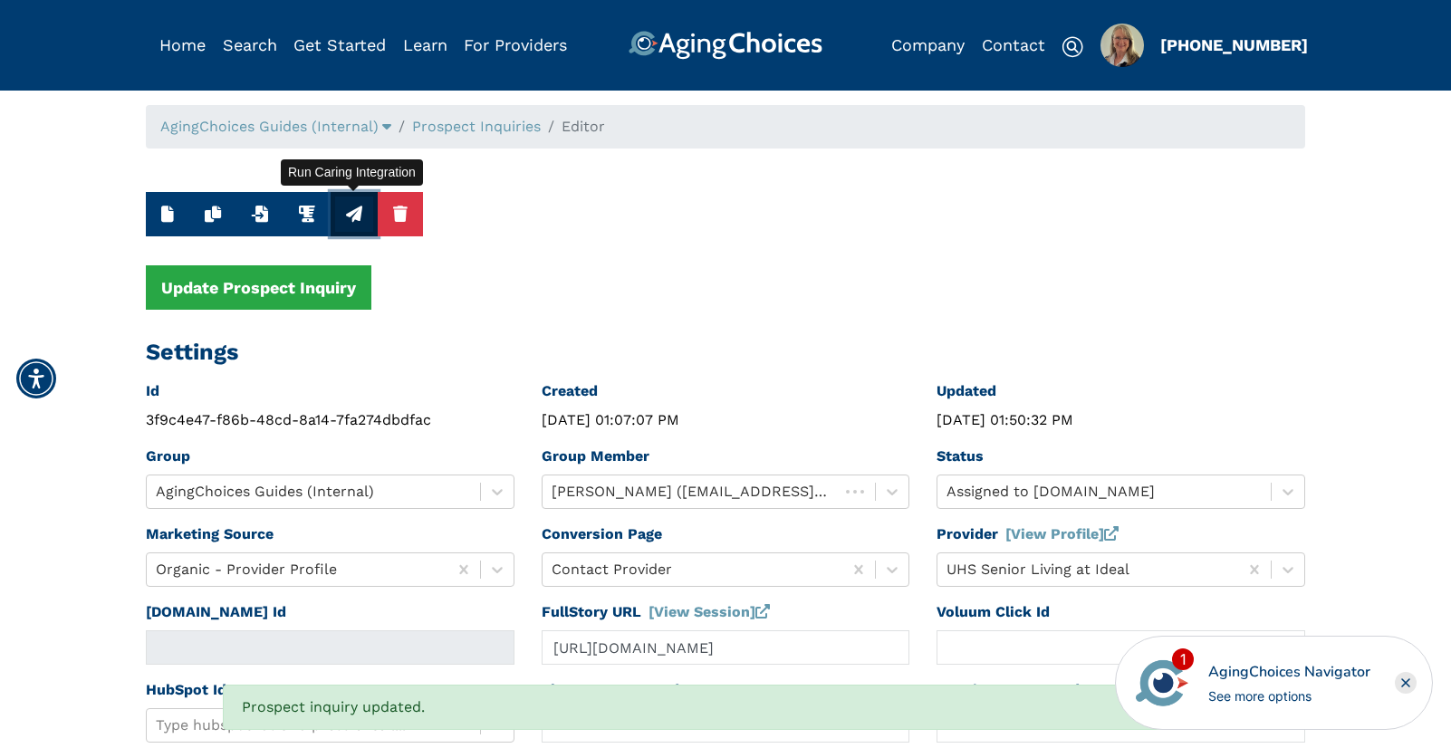
click at [355, 207] on icon "button" at bounding box center [354, 214] width 16 height 16
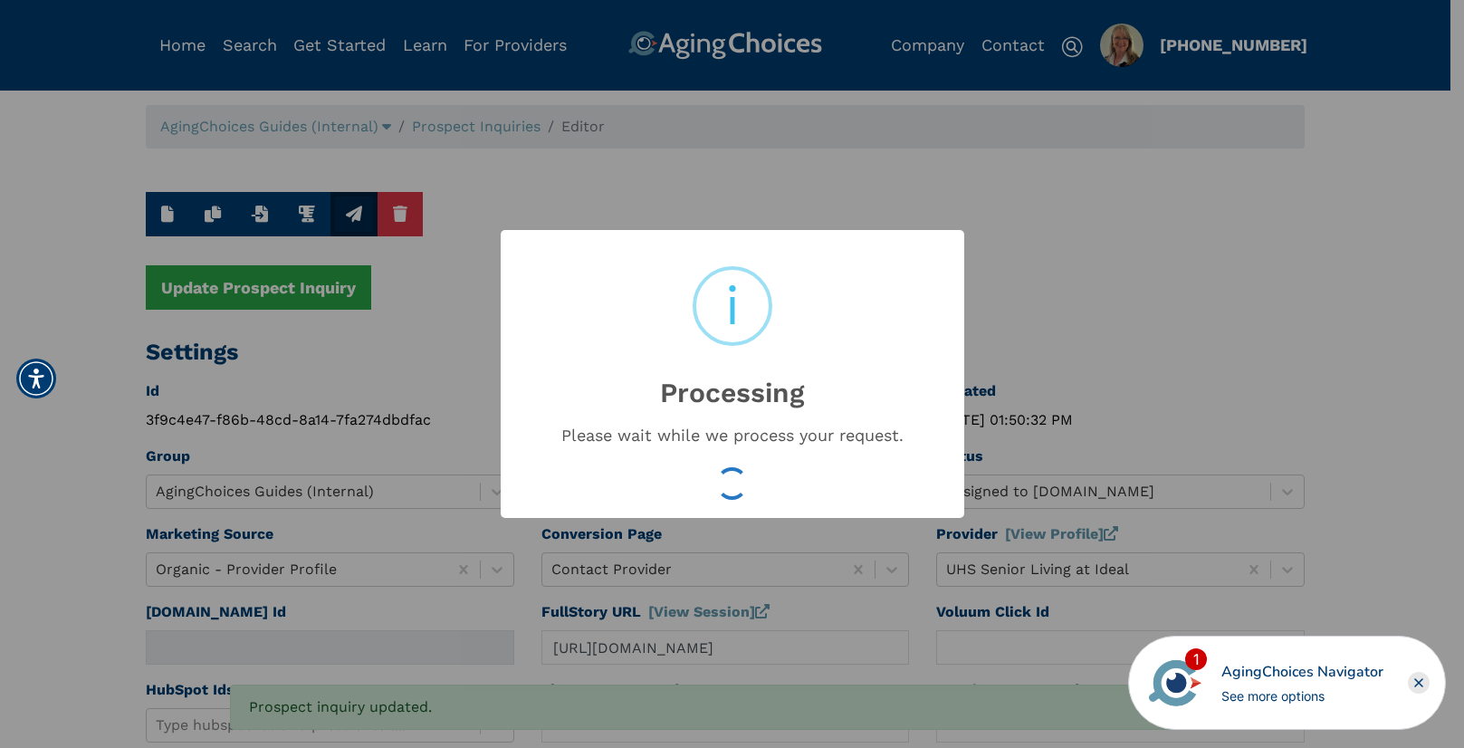
type input "16553833"
type input "Aug 22, 2025 01:50:34 PM"
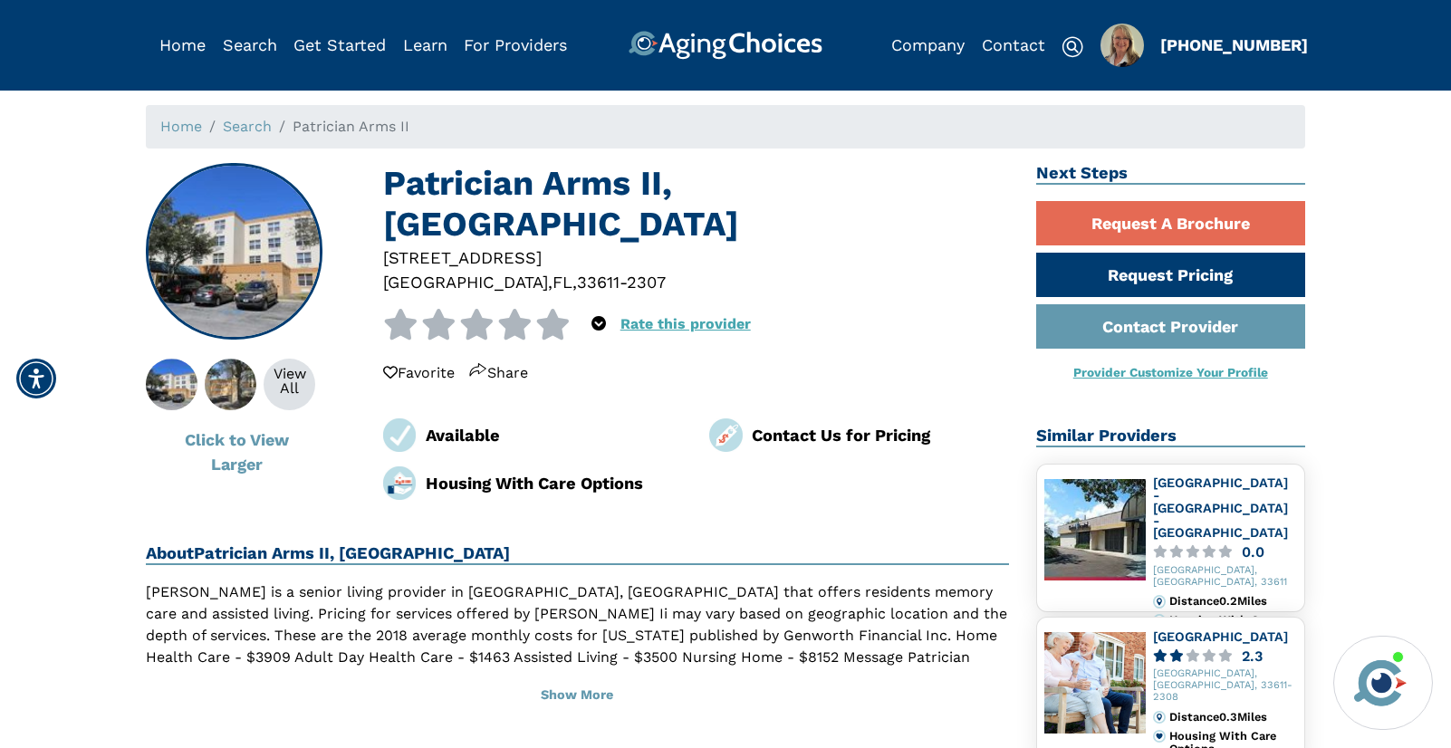
click at [577, 270] on div "33611-2307" at bounding box center [621, 282] width 89 height 24
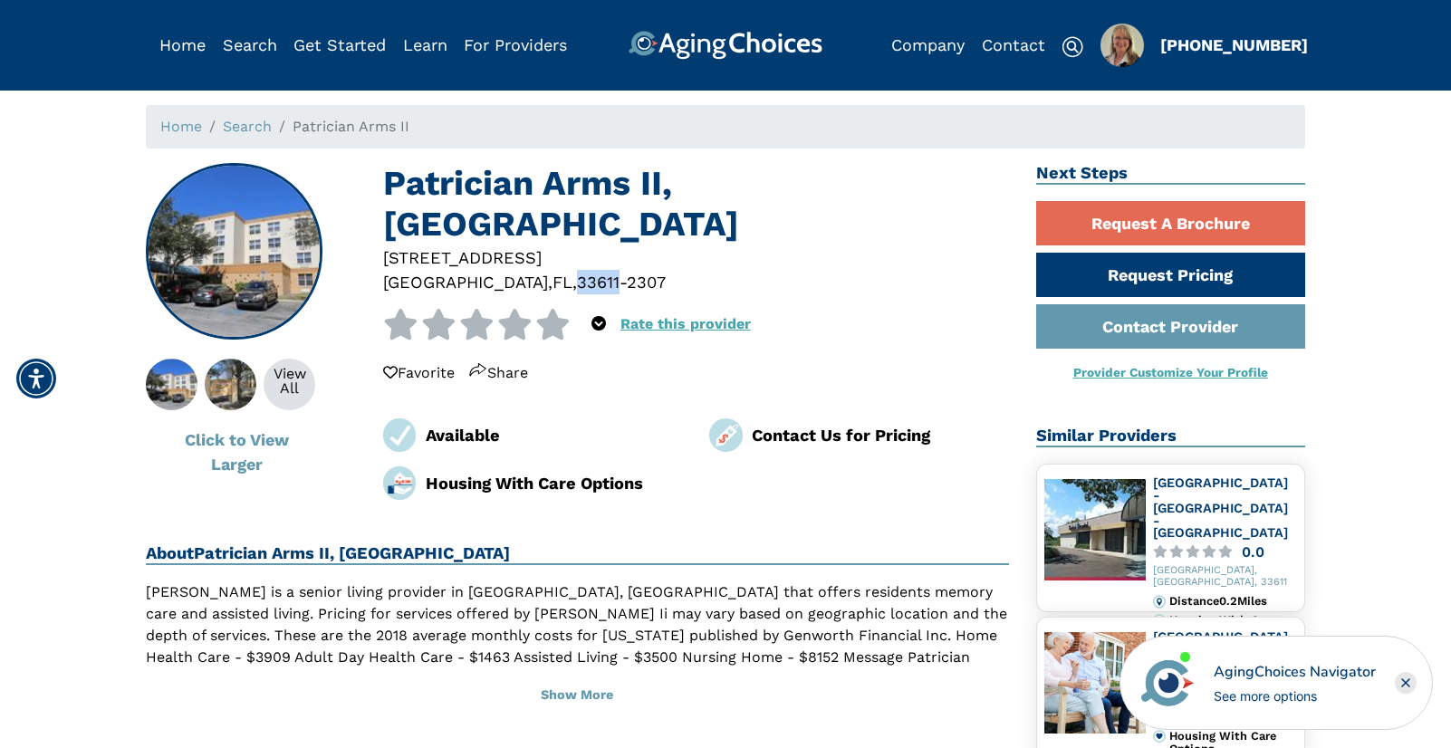
copy div "33611"
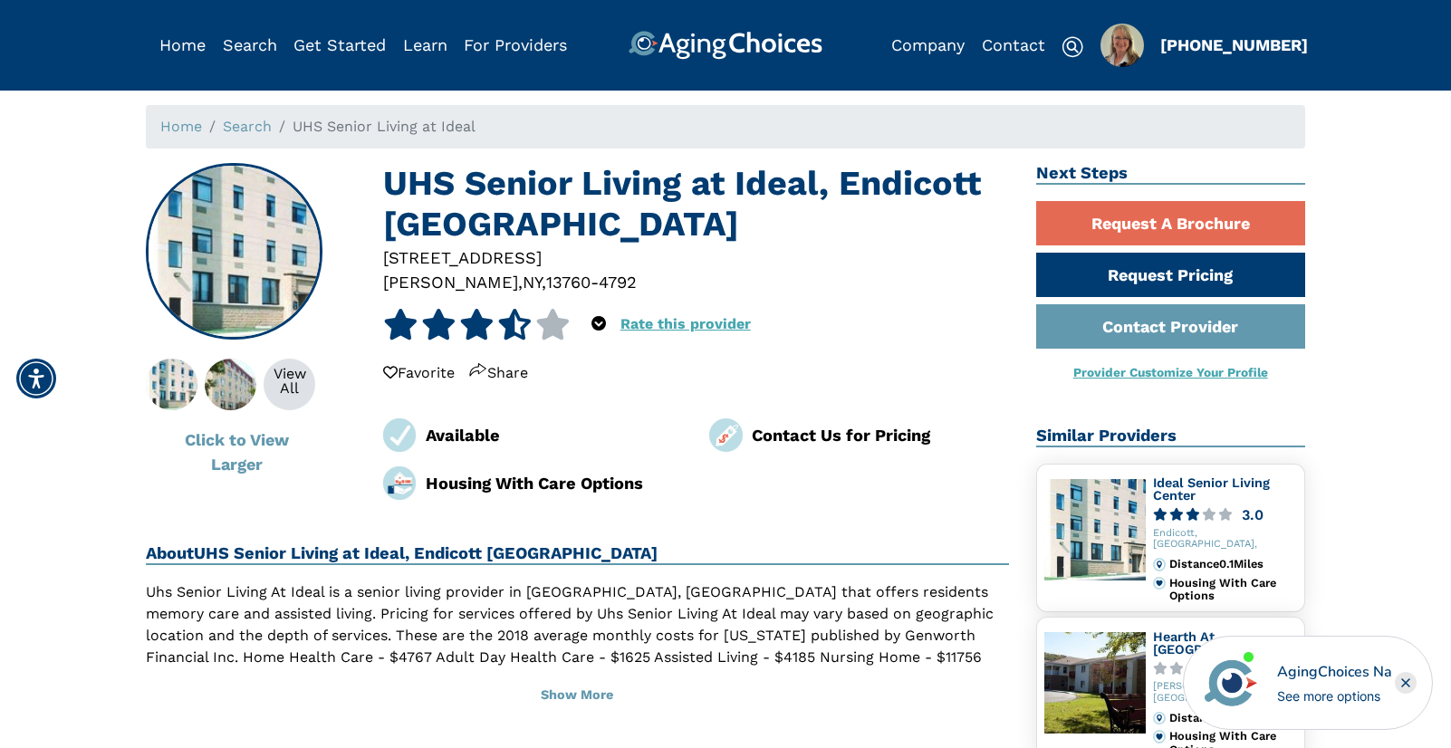
click at [546, 280] on div "13760-4792" at bounding box center [591, 282] width 91 height 24
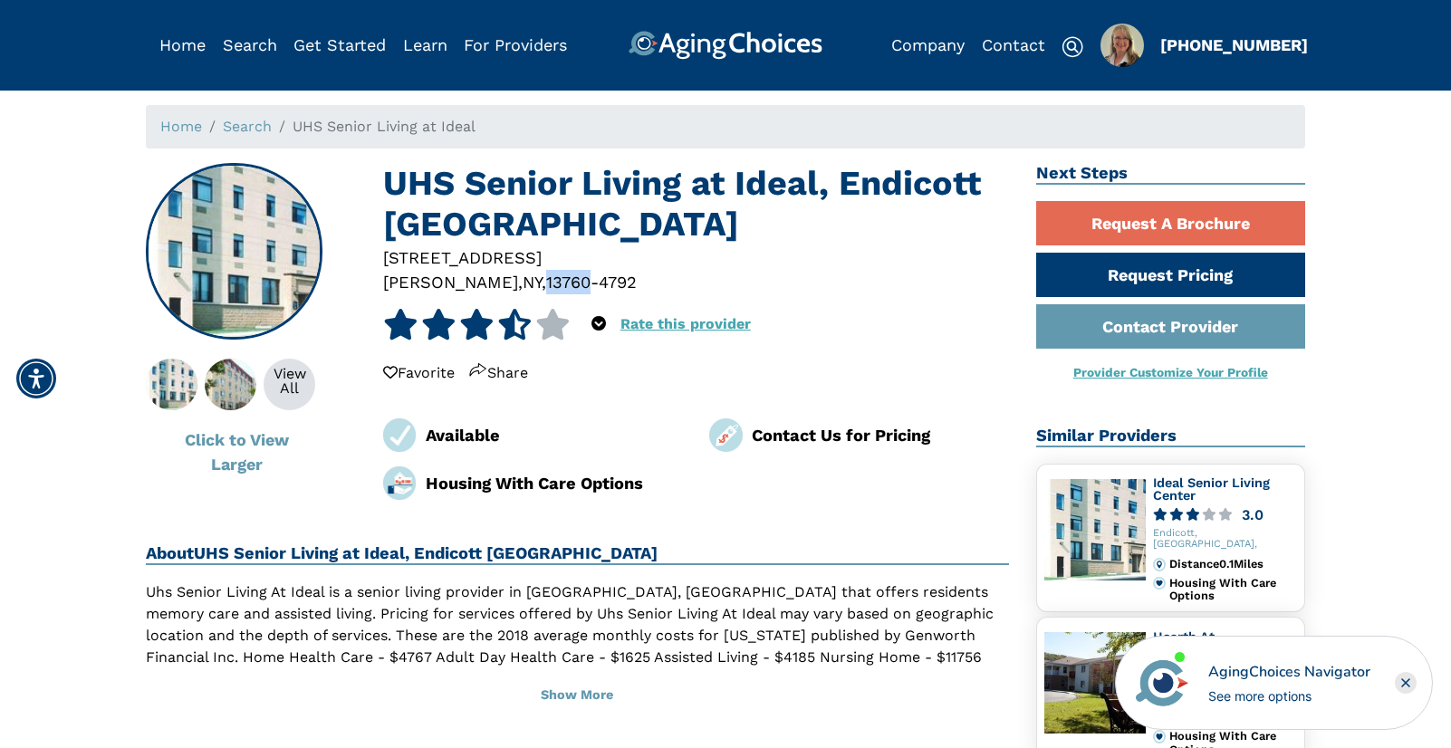
copy div "13760"
